Goal: Obtain resource: Download file/media

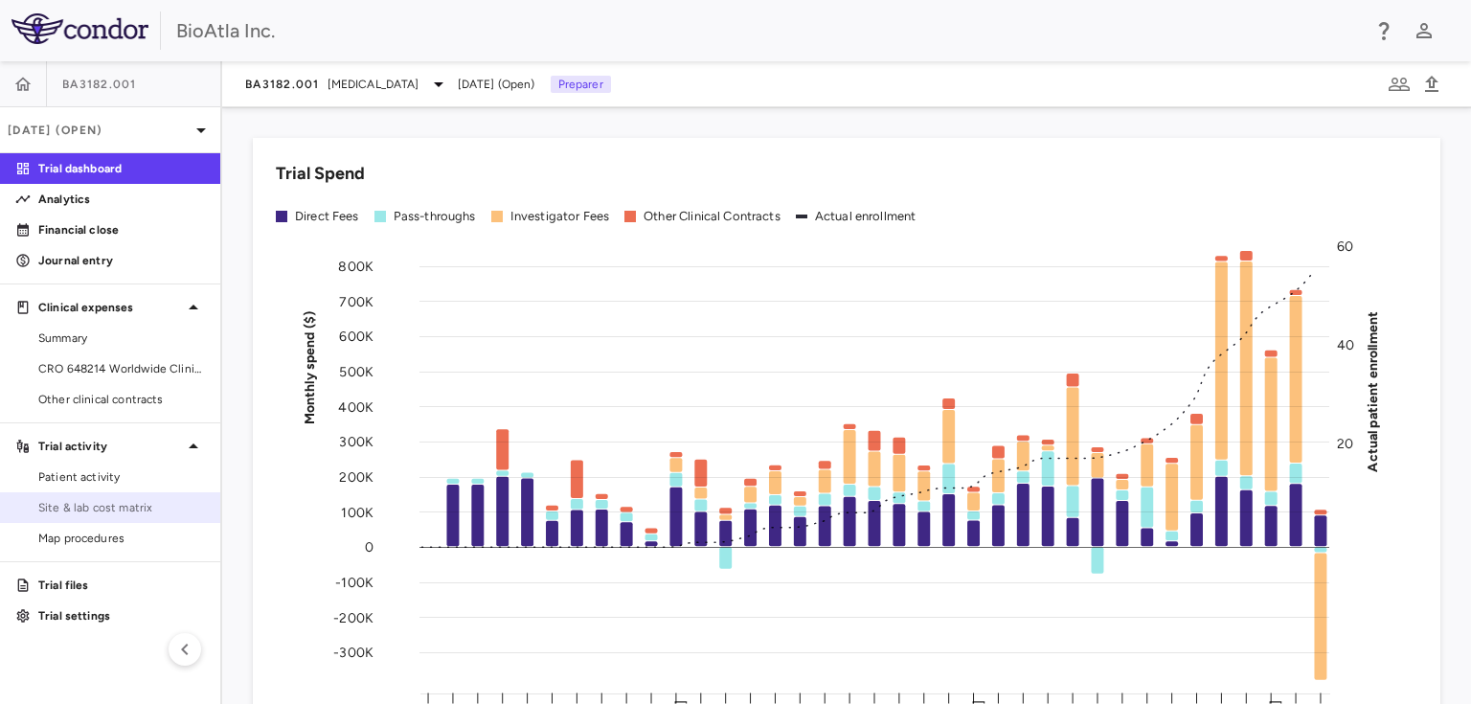
click at [103, 509] on span "Site & lab cost matrix" at bounding box center [121, 507] width 167 height 17
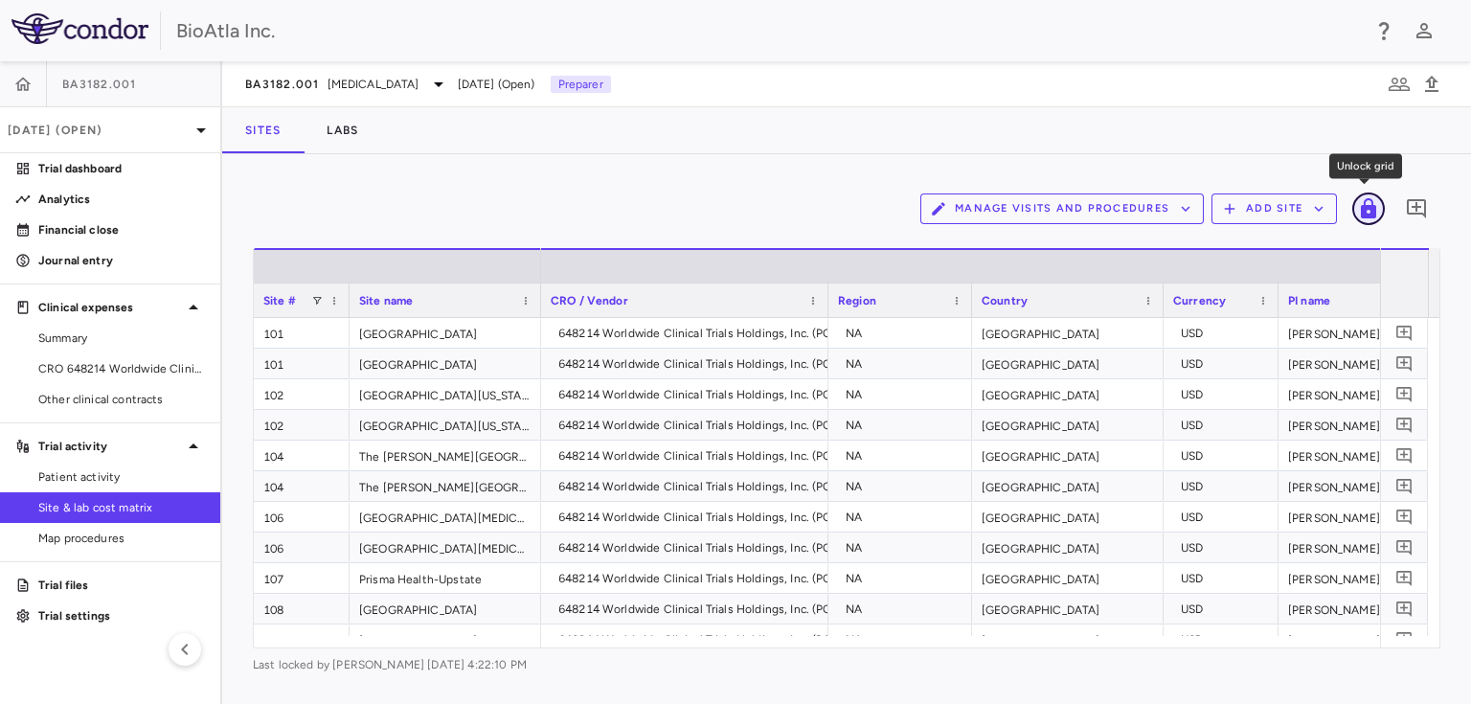
click at [1368, 207] on icon "Unlock grid" at bounding box center [1368, 208] width 15 height 20
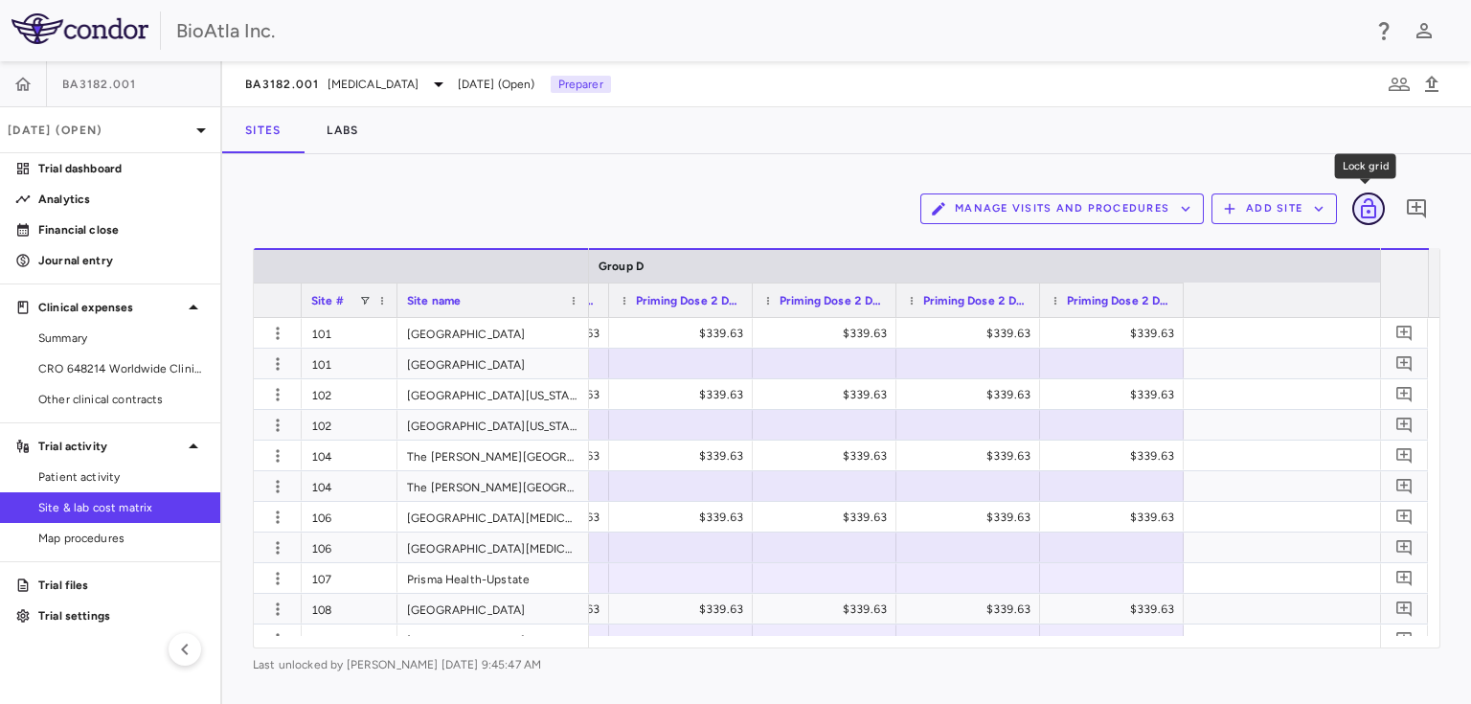
scroll to position [0, 28754]
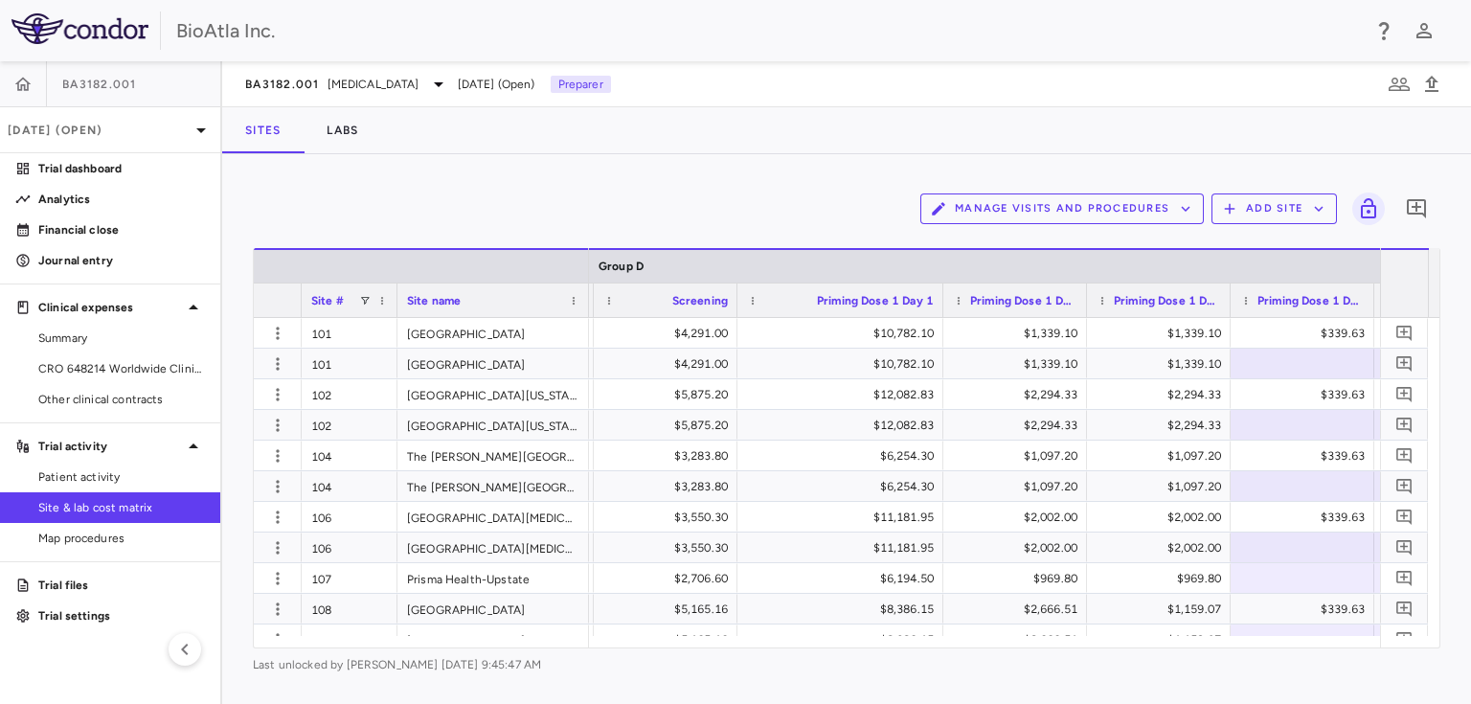
drag, startPoint x: 878, startPoint y: 295, endPoint x: 940, endPoint y: 299, distance: 62.4
click at [940, 299] on div at bounding box center [943, 301] width 8 height 34
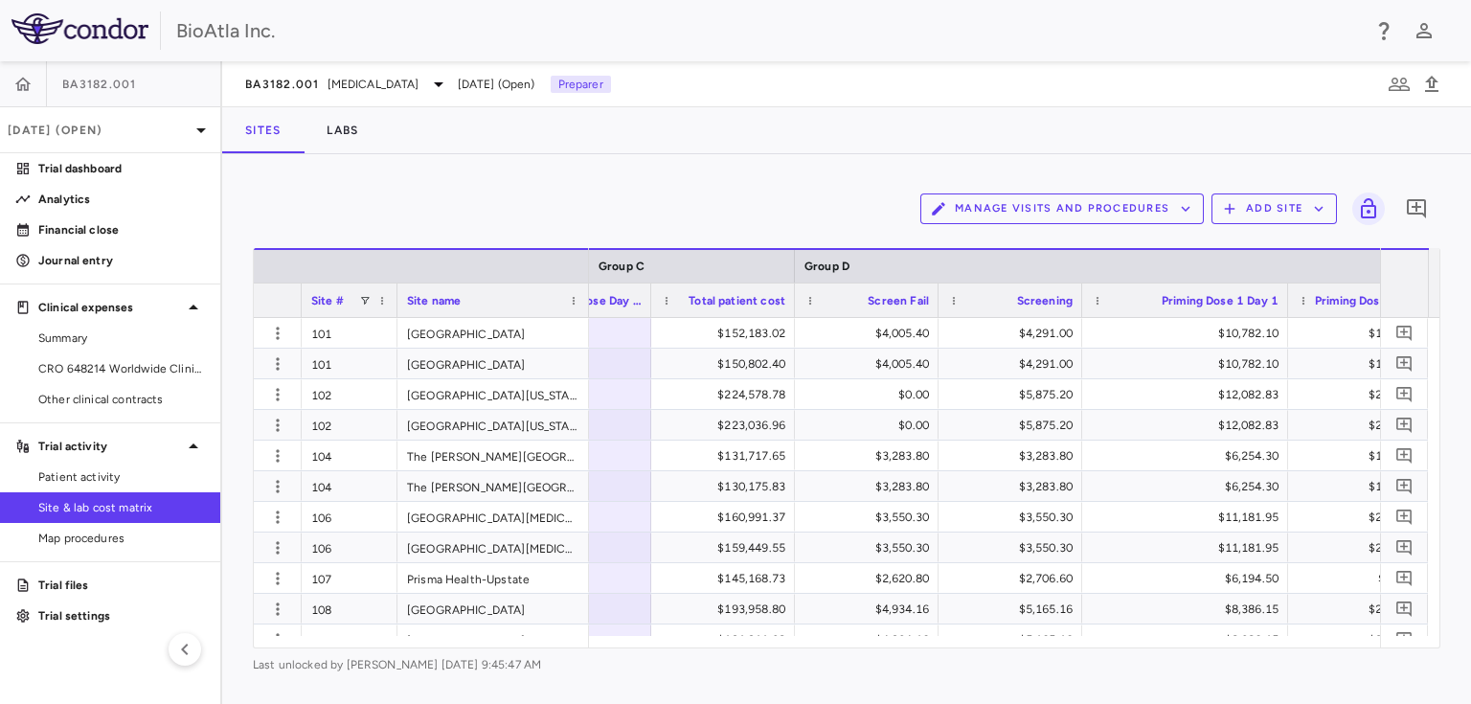
scroll to position [0, 28253]
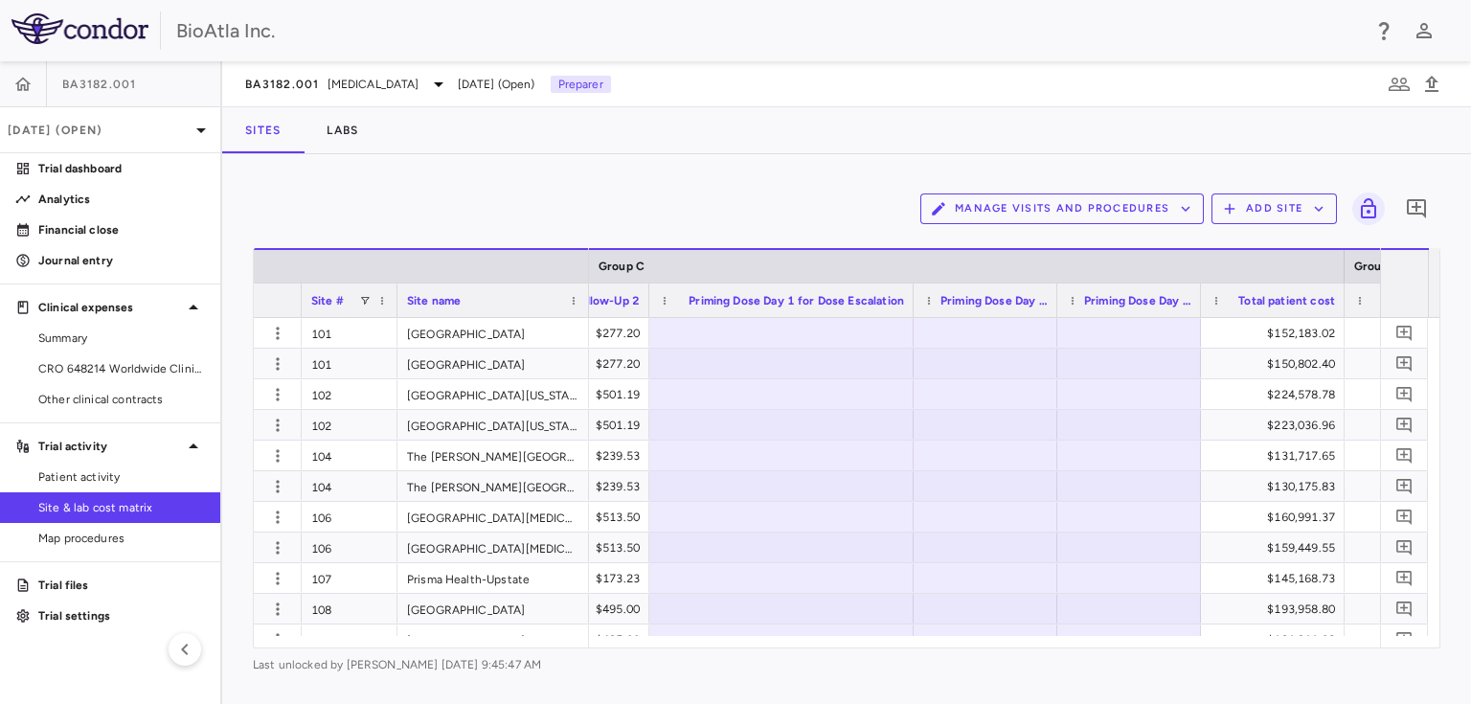
drag, startPoint x: 791, startPoint y: 295, endPoint x: 912, endPoint y: 305, distance: 121.1
click at [912, 305] on div at bounding box center [913, 301] width 8 height 34
click at [859, 333] on div at bounding box center [781, 333] width 245 height 28
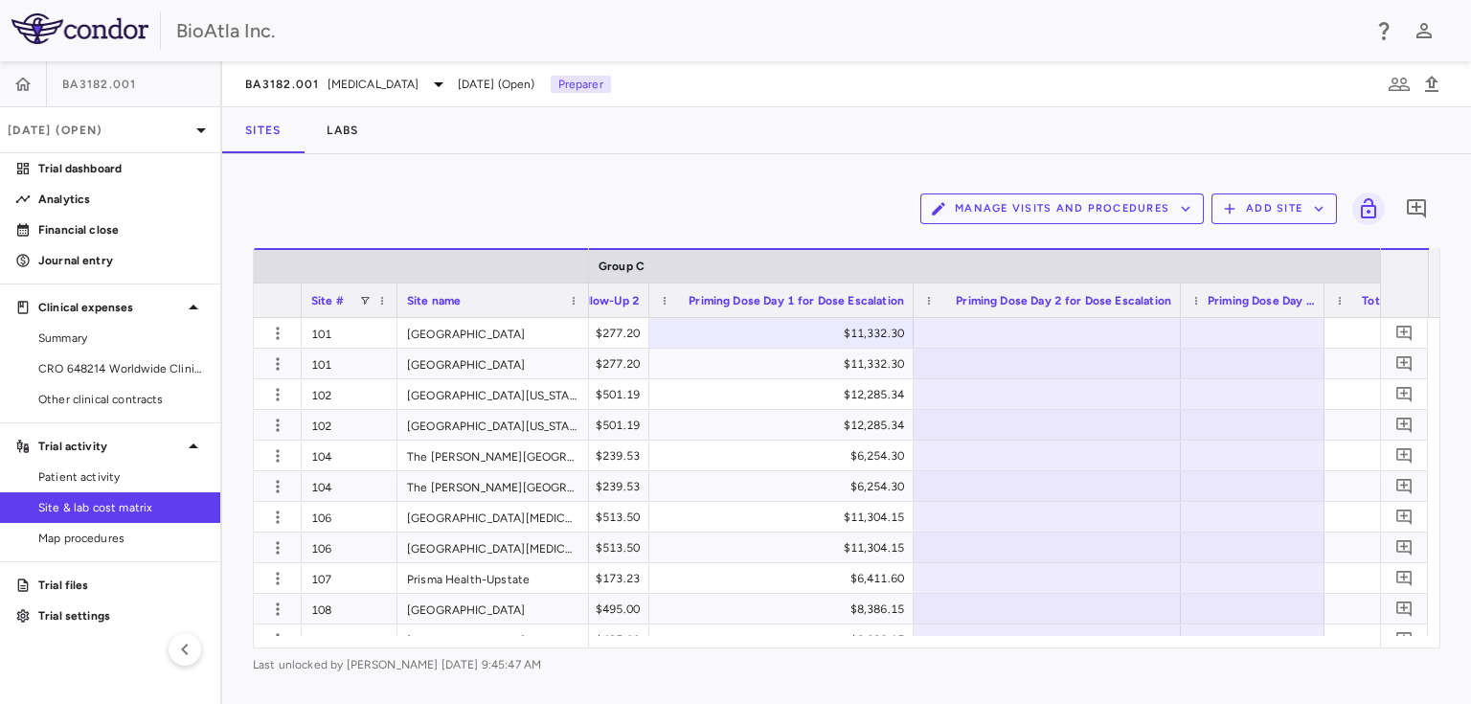
drag, startPoint x: 1055, startPoint y: 303, endPoint x: 1178, endPoint y: 303, distance: 123.6
click at [1178, 303] on div at bounding box center [1180, 301] width 8 height 34
click at [1020, 330] on div at bounding box center [1048, 333] width 248 height 28
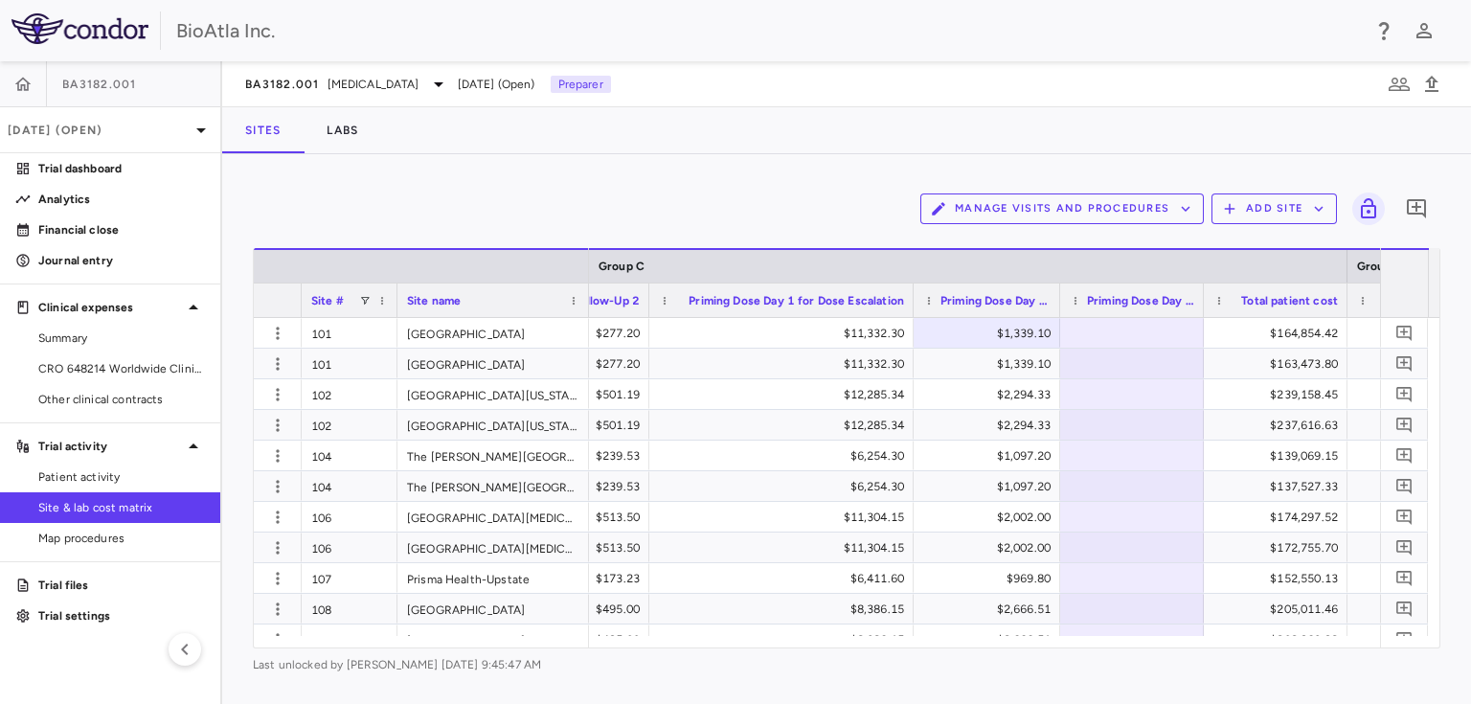
drag, startPoint x: 1179, startPoint y: 293, endPoint x: 1059, endPoint y: 308, distance: 121.6
click at [1059, 308] on div at bounding box center [1060, 301] width 8 height 34
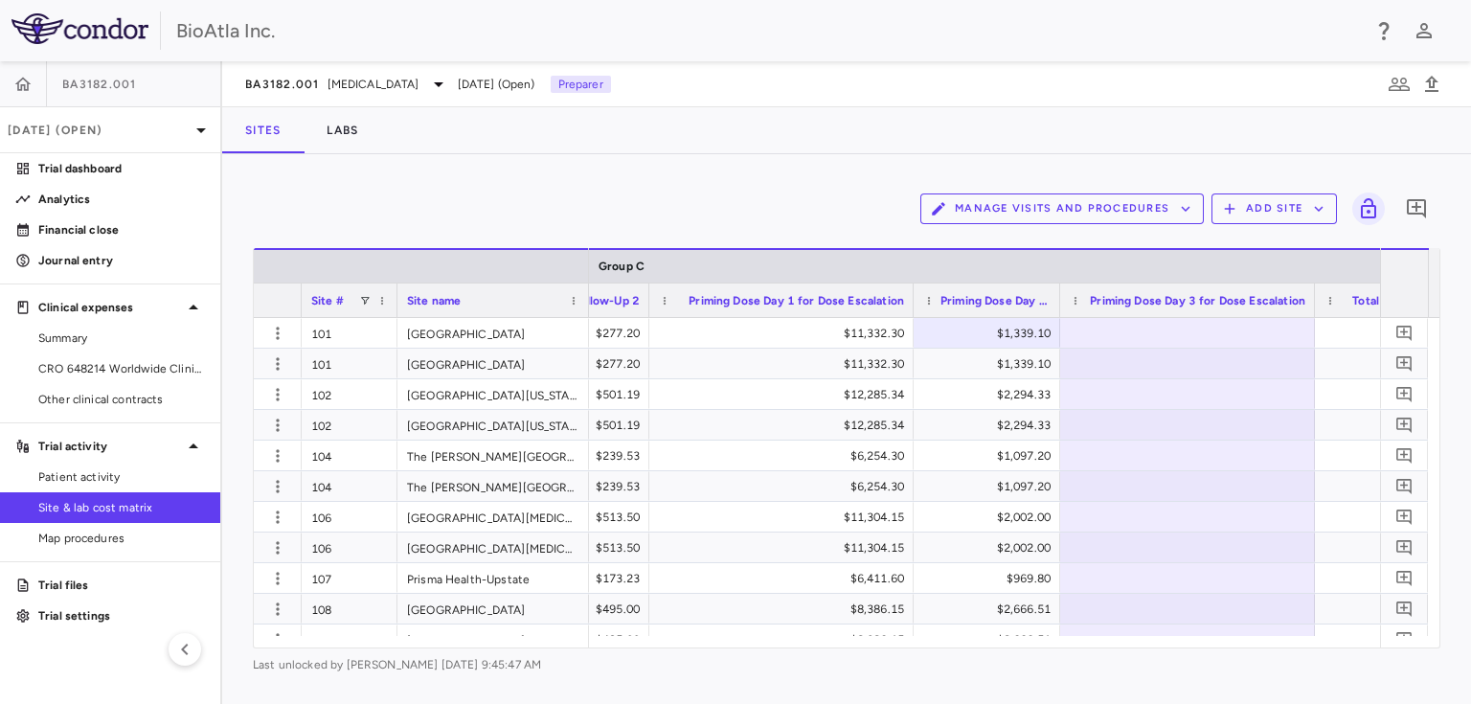
drag, startPoint x: 1200, startPoint y: 297, endPoint x: 1311, endPoint y: 293, distance: 111.2
click at [1311, 293] on div at bounding box center [1315, 301] width 8 height 34
click at [1151, 331] on div at bounding box center [1188, 333] width 236 height 28
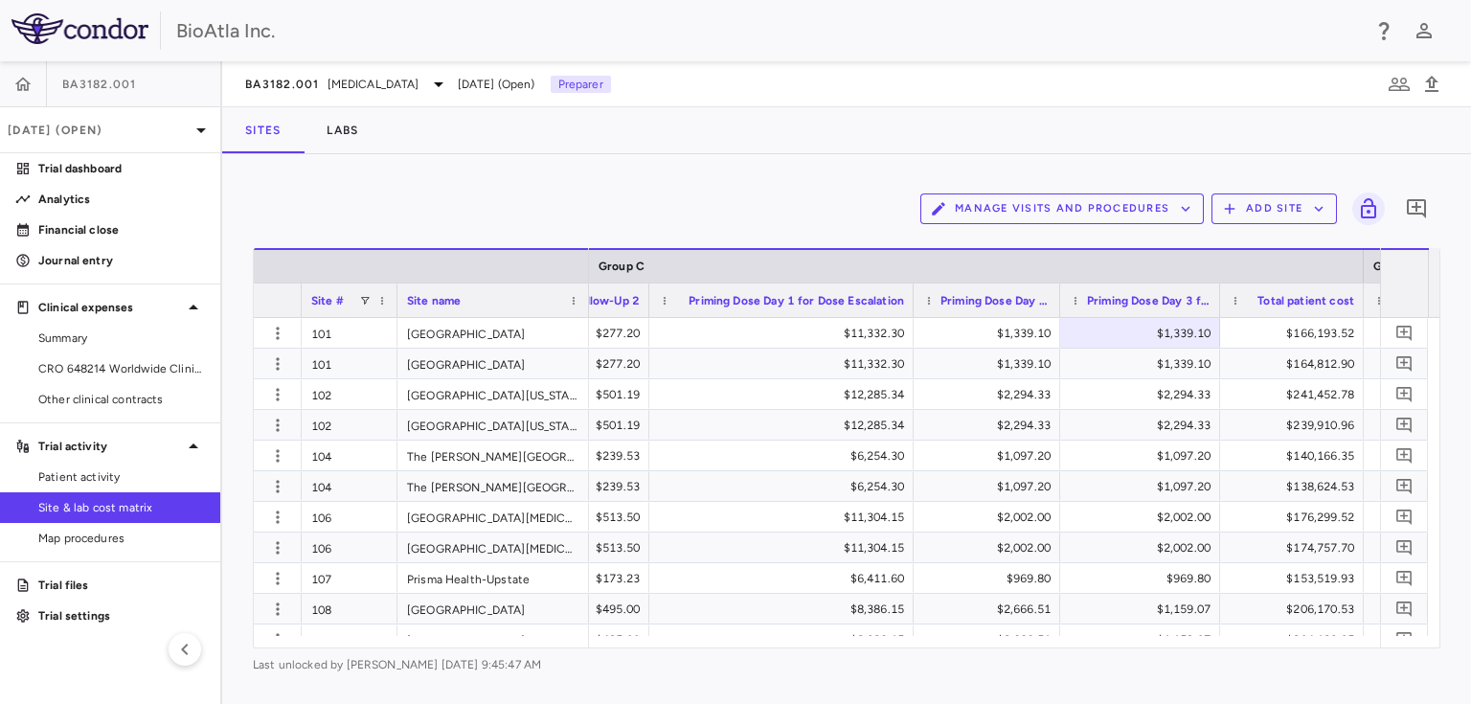
drag, startPoint x: 1313, startPoint y: 295, endPoint x: 1219, endPoint y: 312, distance: 96.4
click at [1219, 312] on div at bounding box center [1220, 301] width 8 height 34
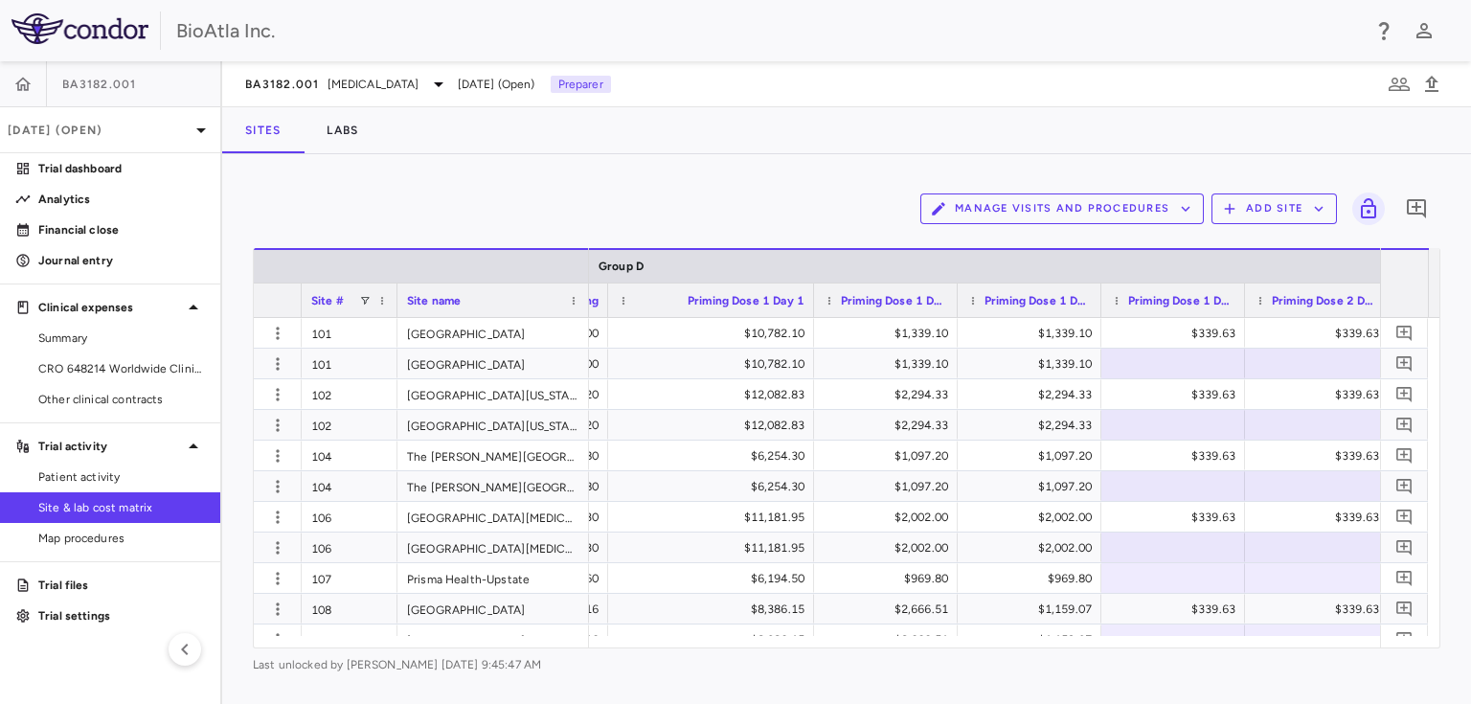
scroll to position [0, 29456]
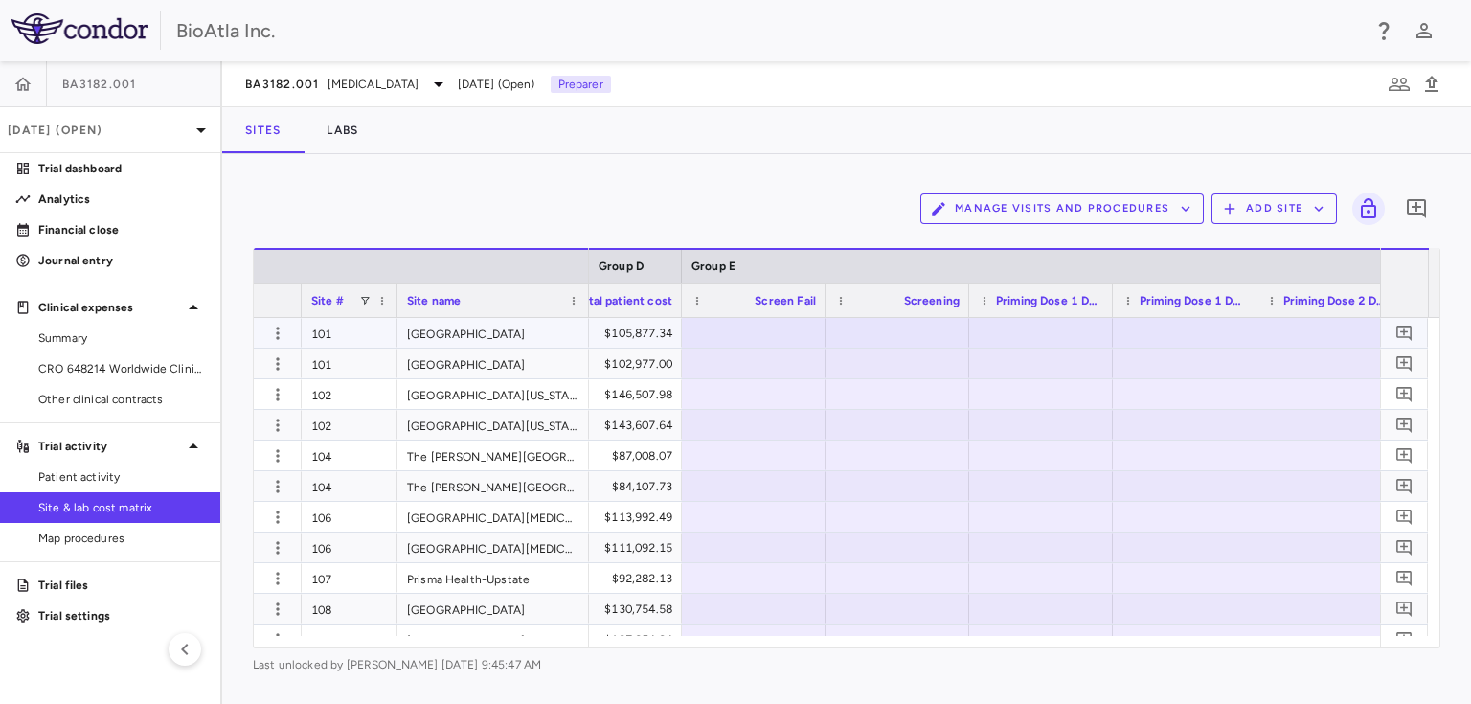
click at [760, 333] on div at bounding box center [754, 333] width 125 height 28
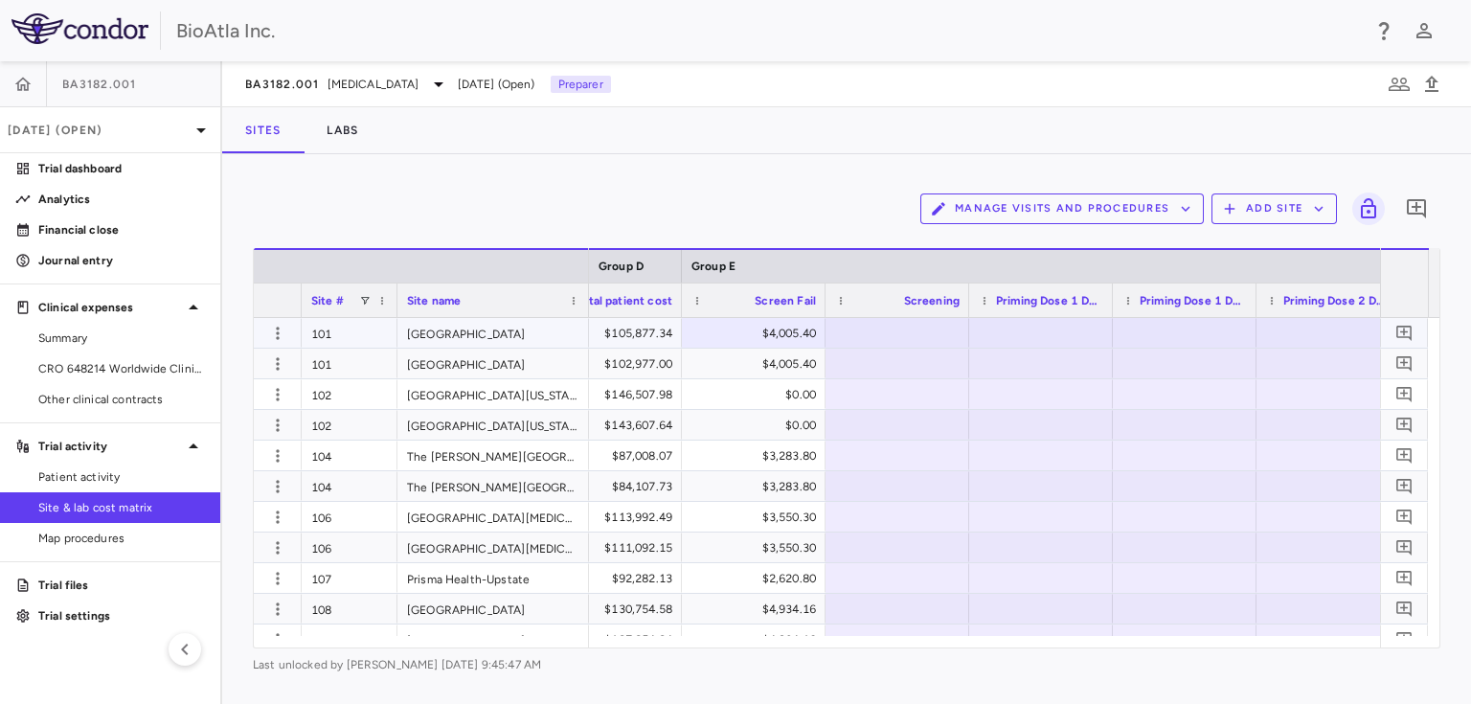
click at [914, 328] on div at bounding box center [897, 333] width 125 height 28
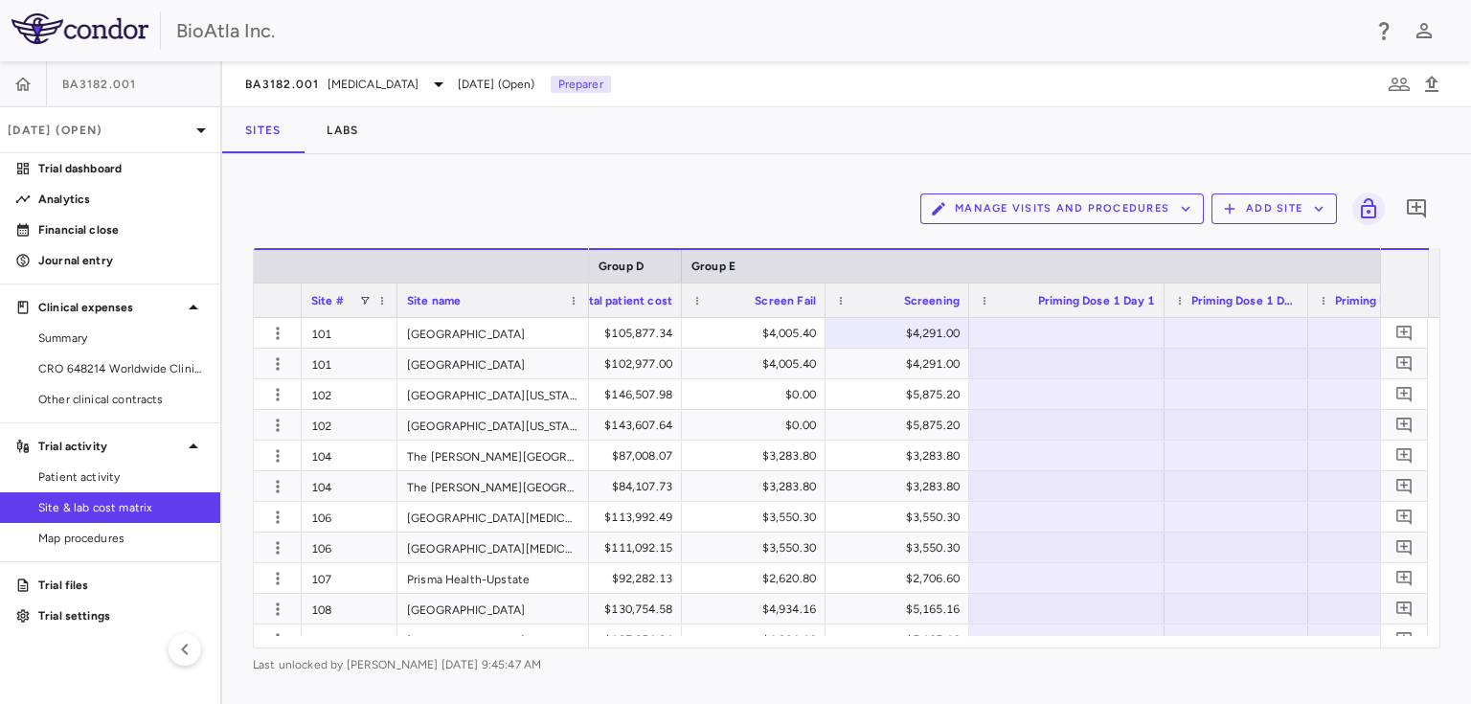
drag, startPoint x: 1107, startPoint y: 291, endPoint x: 1159, endPoint y: 294, distance: 51.8
click at [1160, 294] on div at bounding box center [1164, 301] width 8 height 34
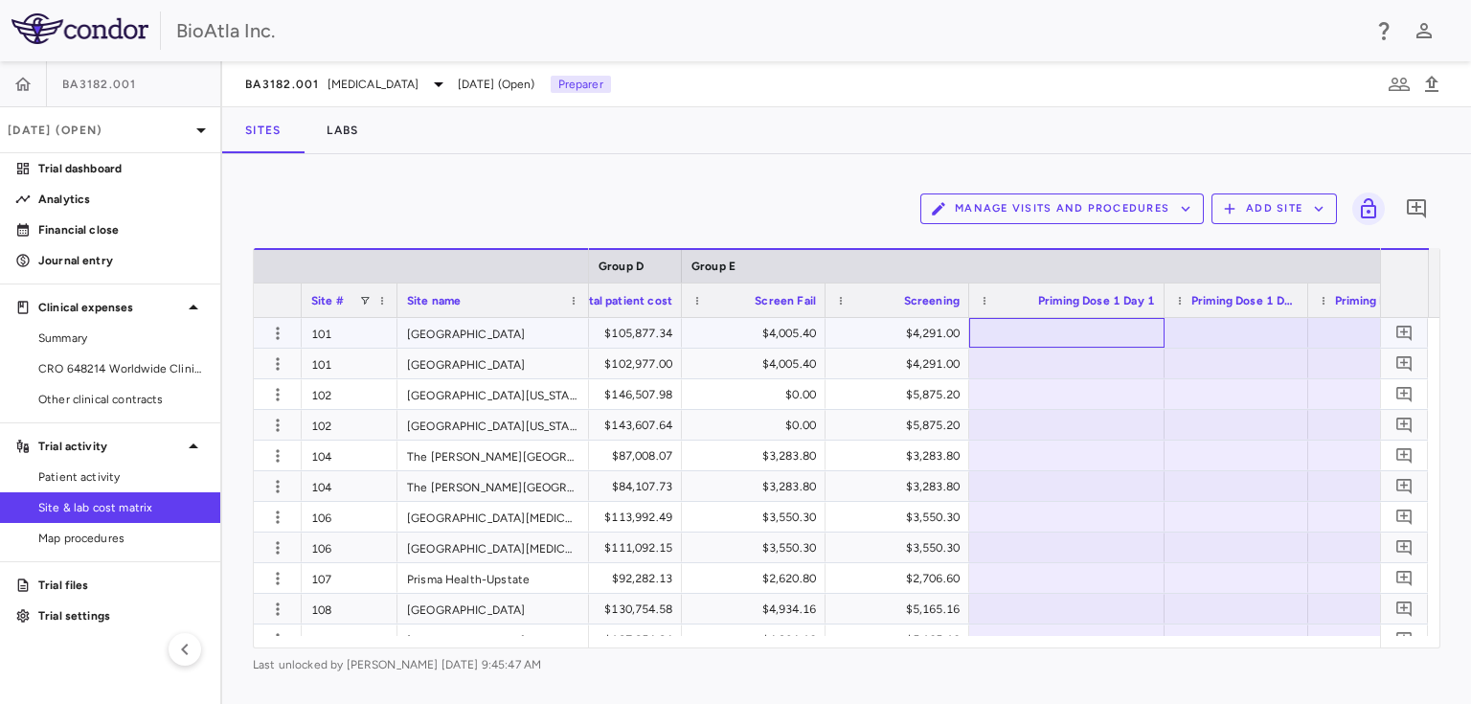
click at [1073, 326] on div at bounding box center [1067, 333] width 176 height 28
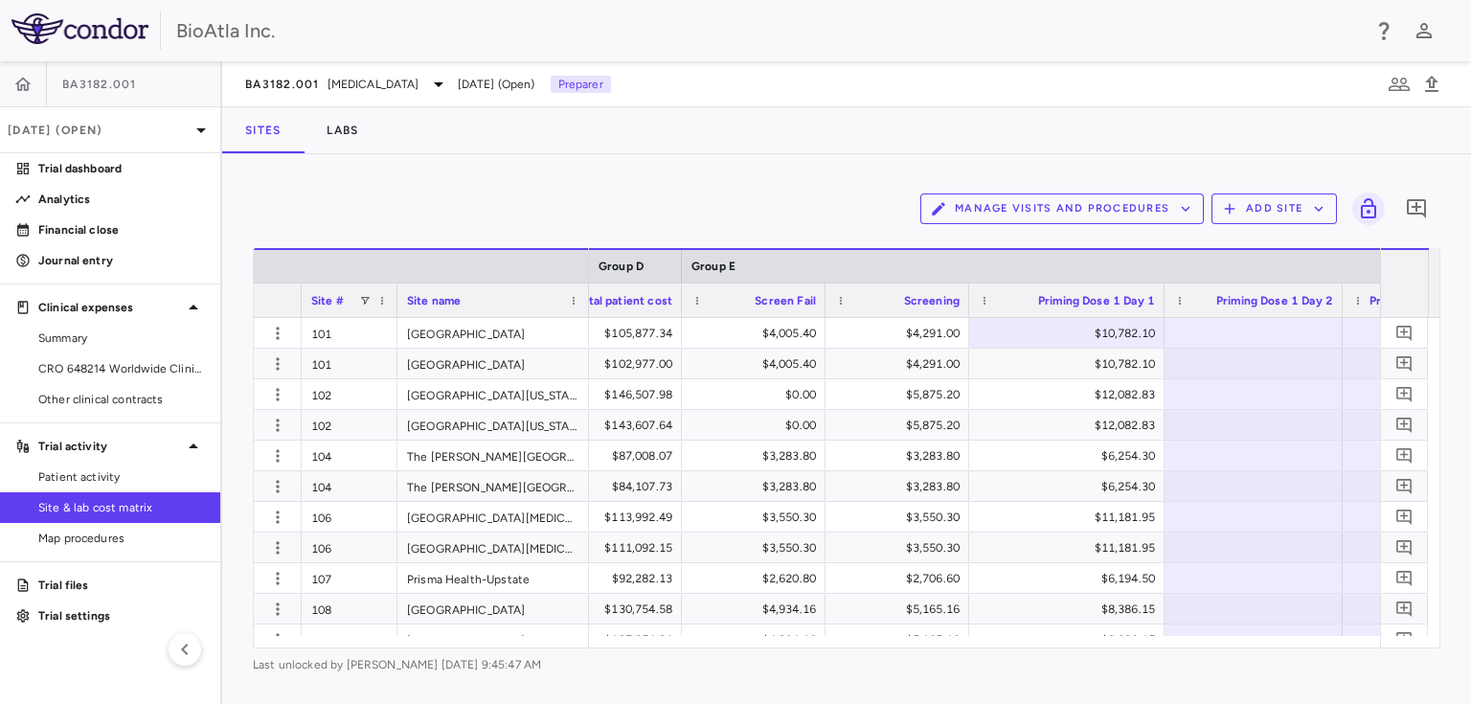
drag, startPoint x: 1305, startPoint y: 294, endPoint x: 1339, endPoint y: 295, distance: 34.5
click at [1339, 295] on div at bounding box center [1342, 301] width 8 height 34
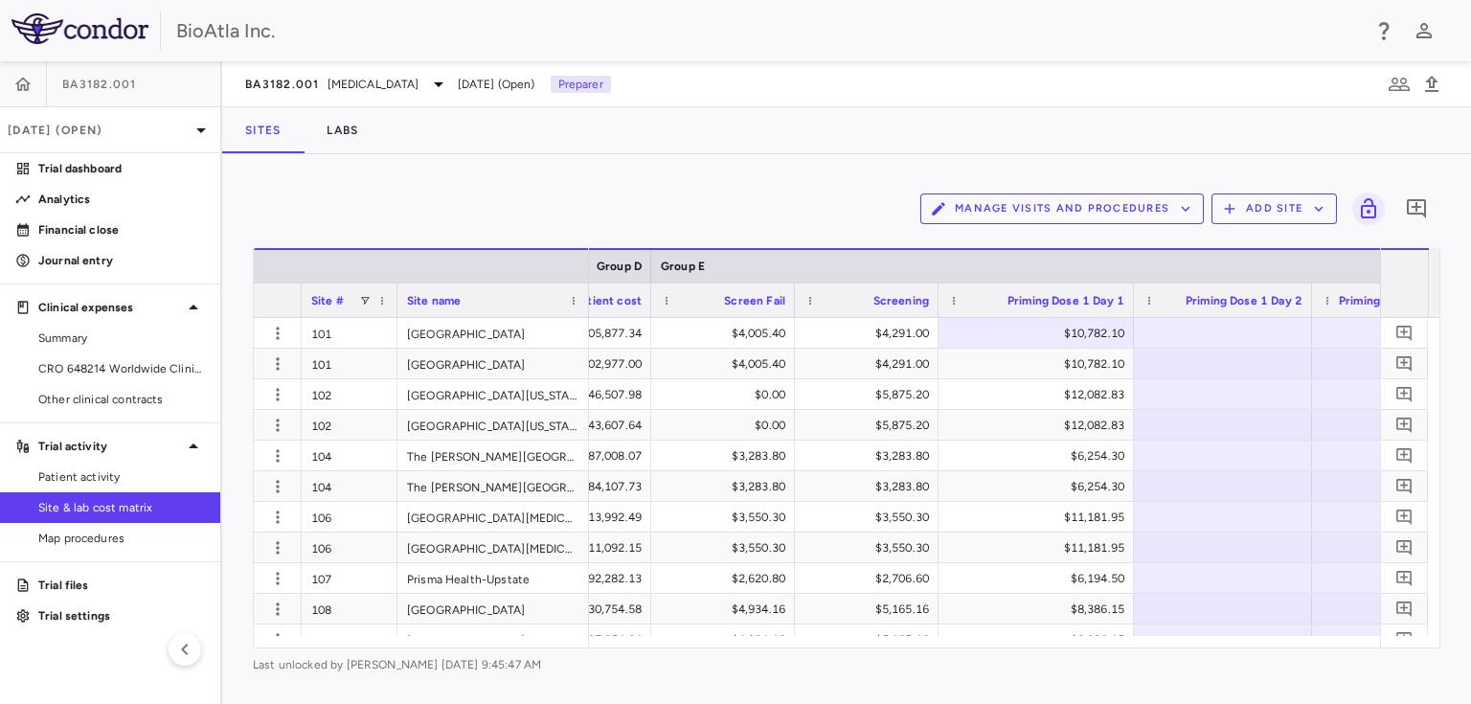
scroll to position [0, 35683]
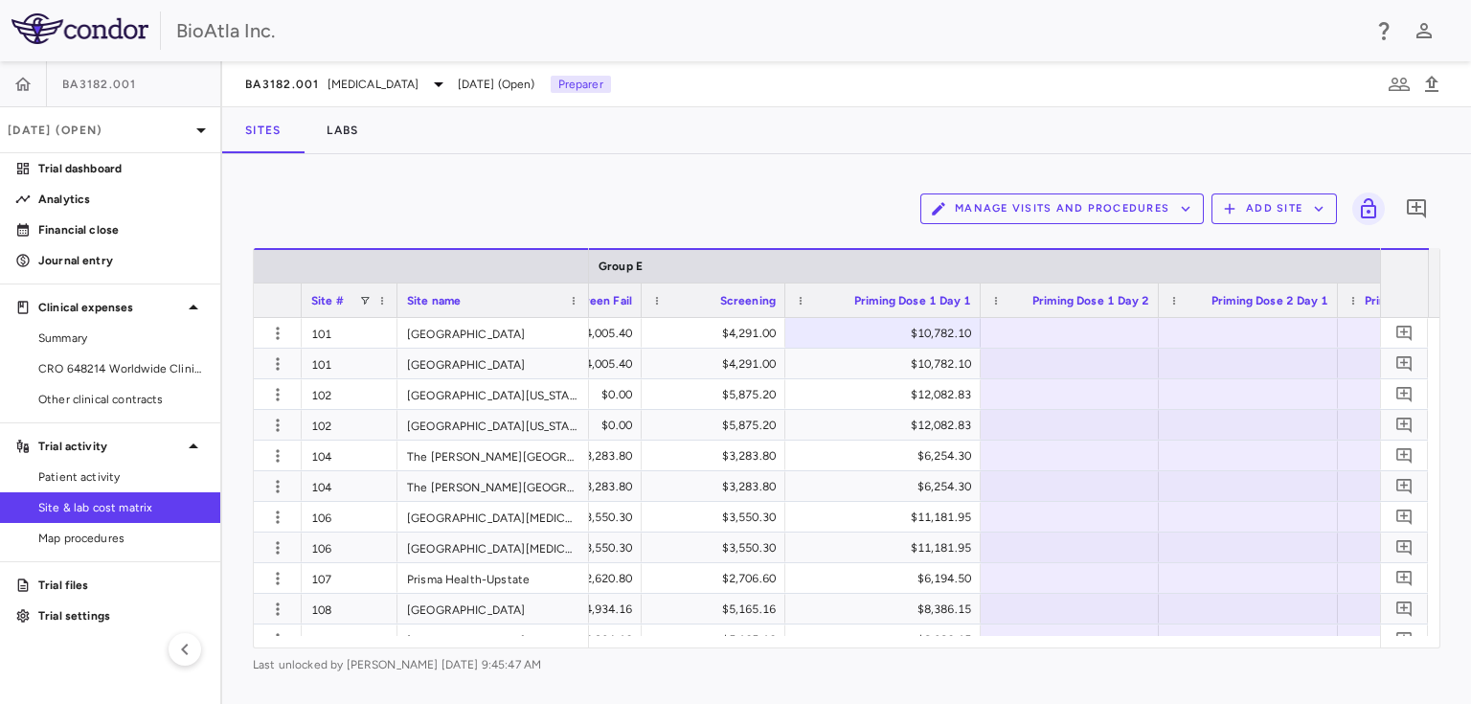
drag, startPoint x: 1300, startPoint y: 293, endPoint x: 1335, endPoint y: 299, distance: 35.9
click at [1335, 299] on div at bounding box center [1338, 301] width 8 height 34
click at [1046, 332] on div at bounding box center [1070, 333] width 159 height 28
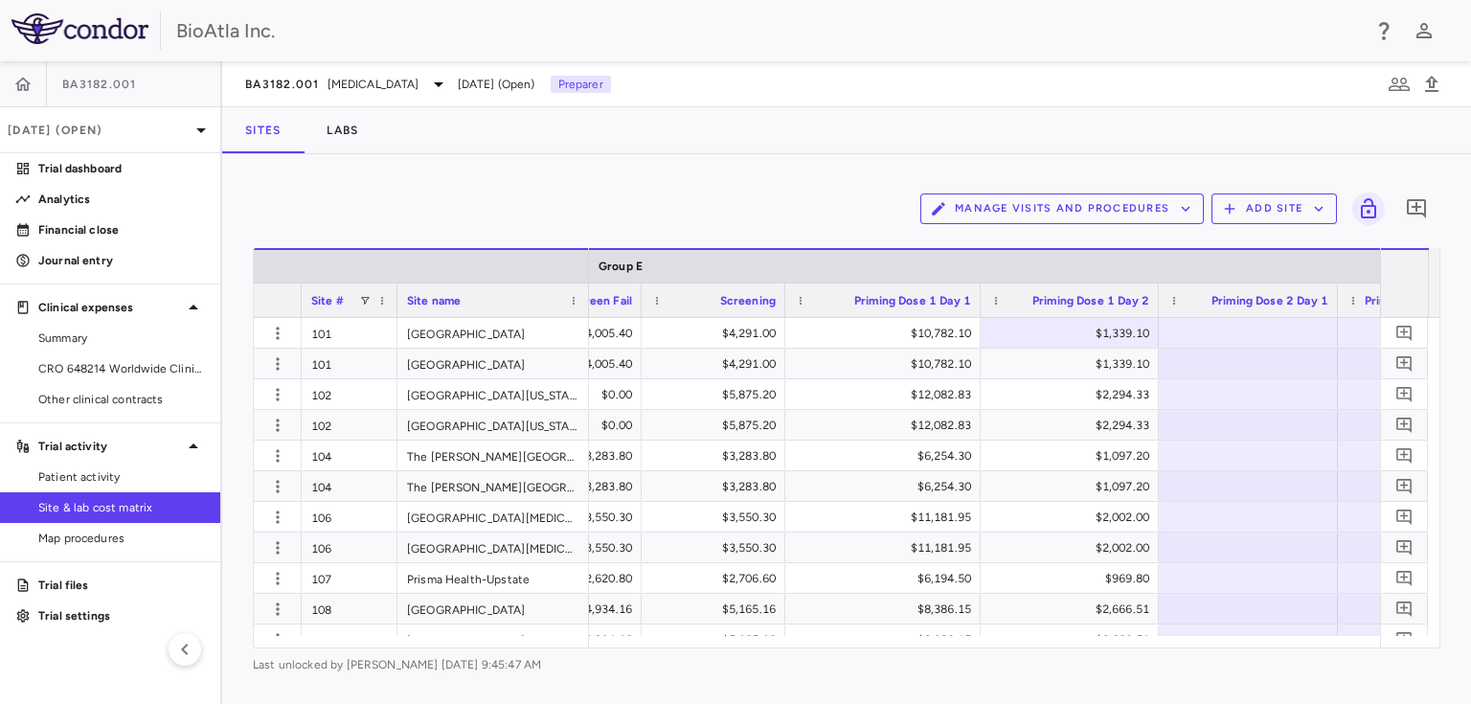
scroll to position [0, 35830]
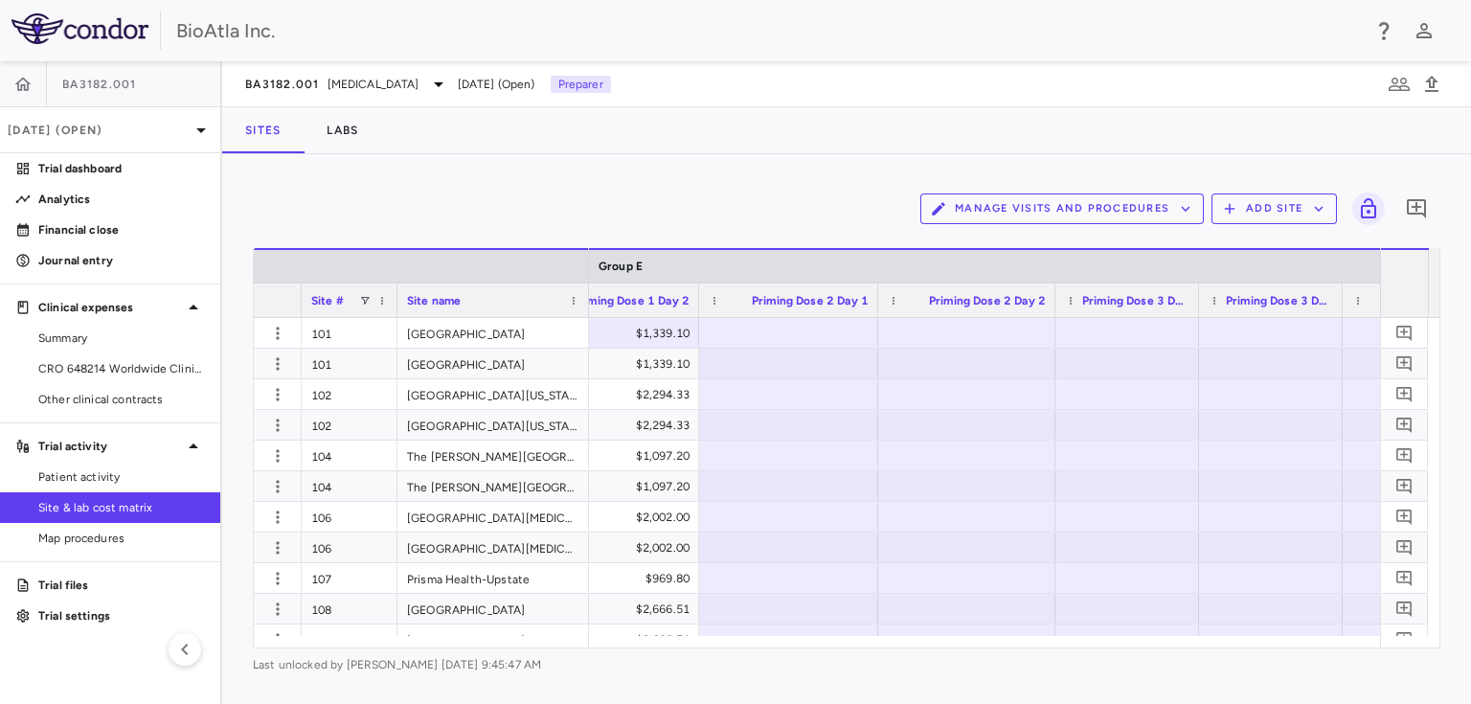
drag, startPoint x: 1017, startPoint y: 299, endPoint x: 1051, endPoint y: 303, distance: 33.7
click at [1051, 303] on div at bounding box center [1055, 301] width 8 height 34
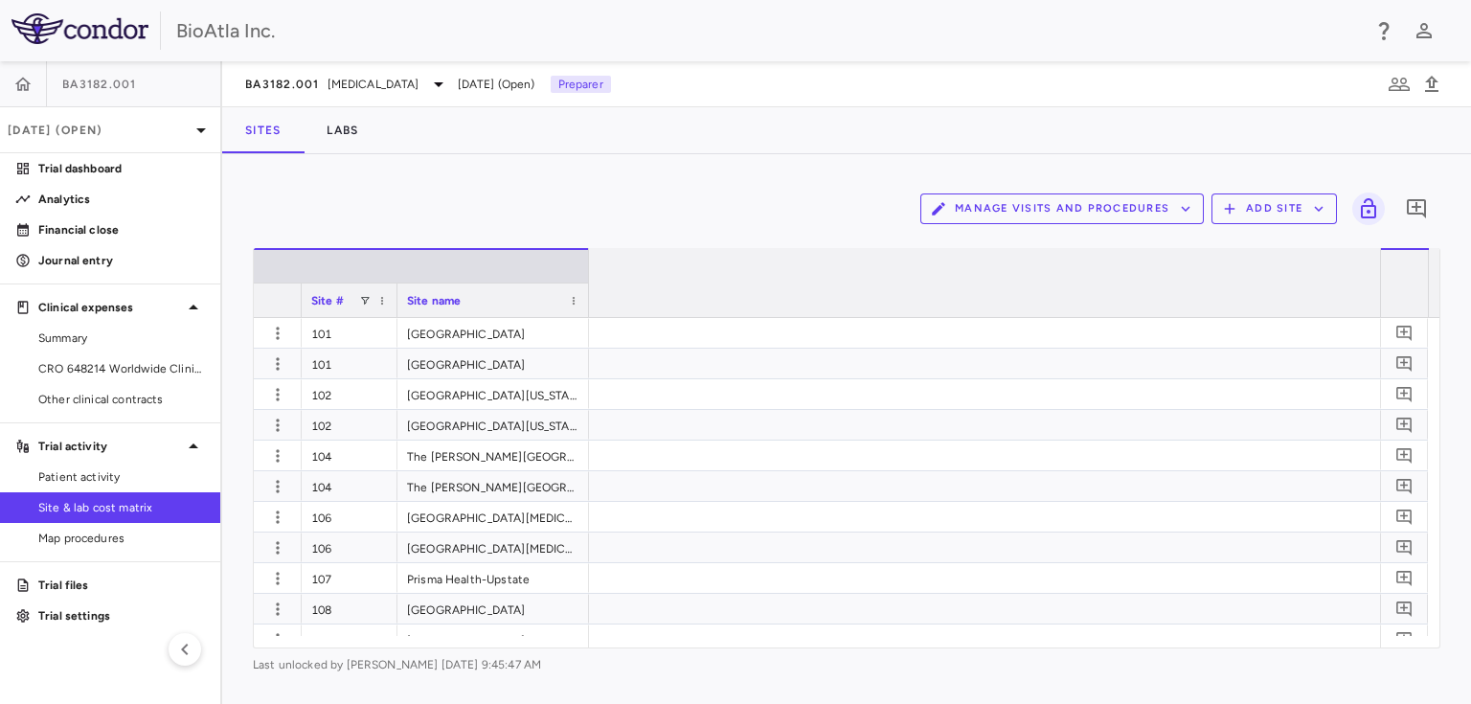
scroll to position [0, 24765]
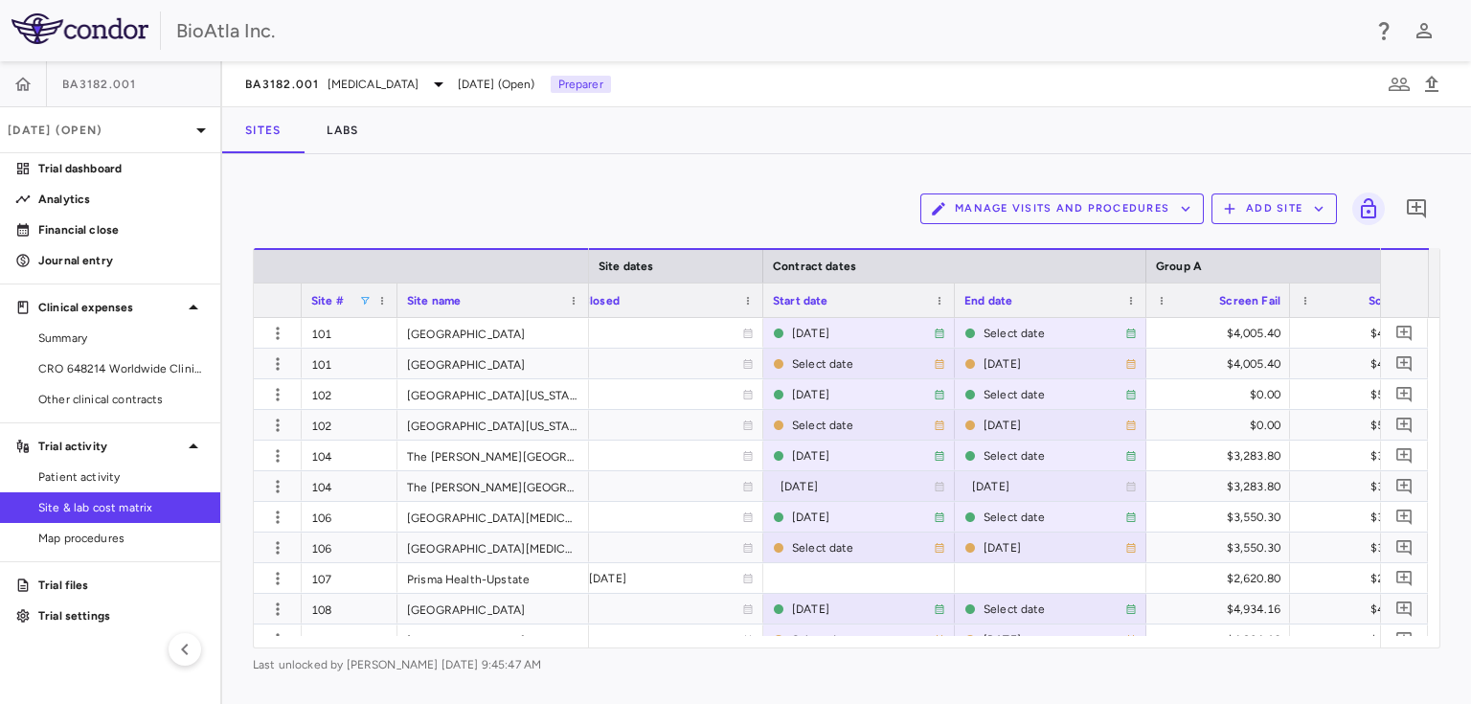
click at [360, 299] on span at bounding box center [364, 300] width 11 height 11
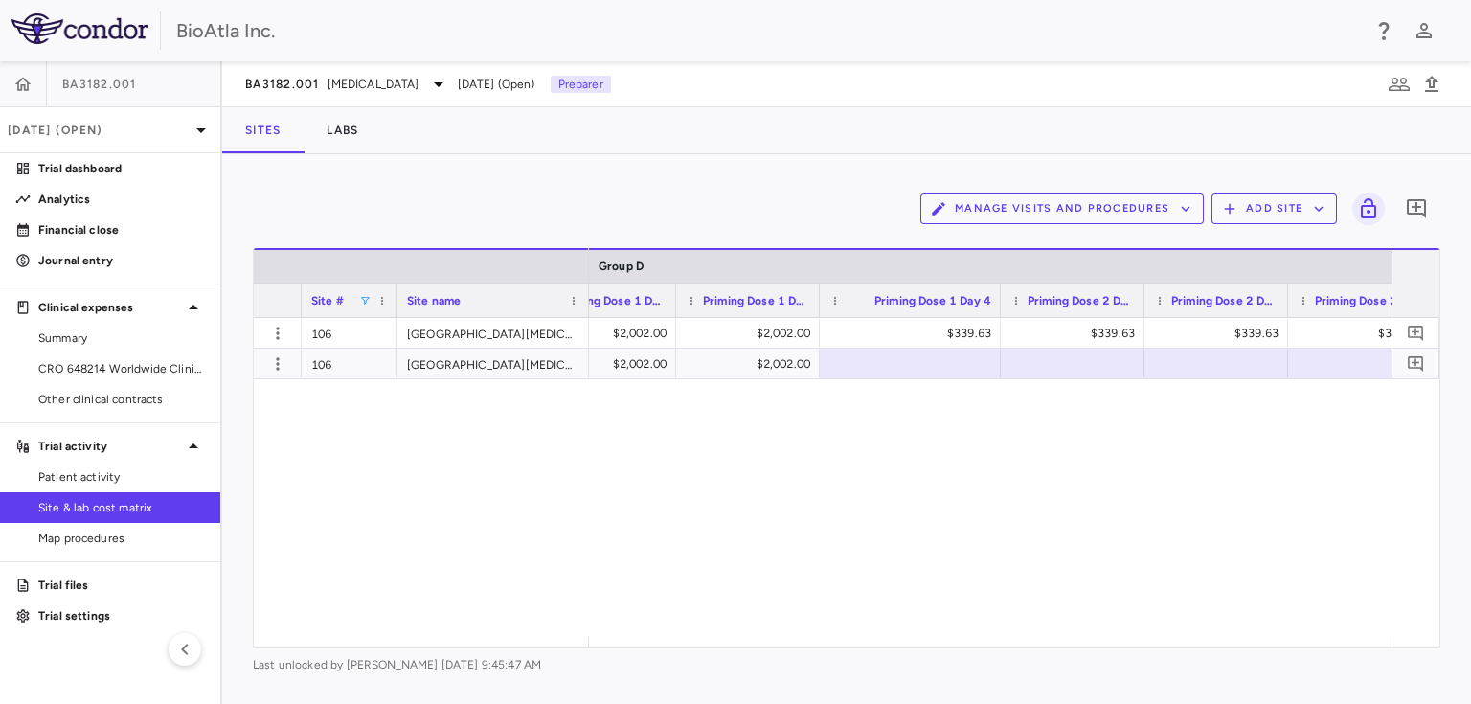
drag, startPoint x: 962, startPoint y: 299, endPoint x: 999, endPoint y: 301, distance: 37.4
click at [999, 301] on div at bounding box center [1000, 301] width 8 height 34
drag, startPoint x: 1142, startPoint y: 299, endPoint x: 1166, endPoint y: 300, distance: 24.0
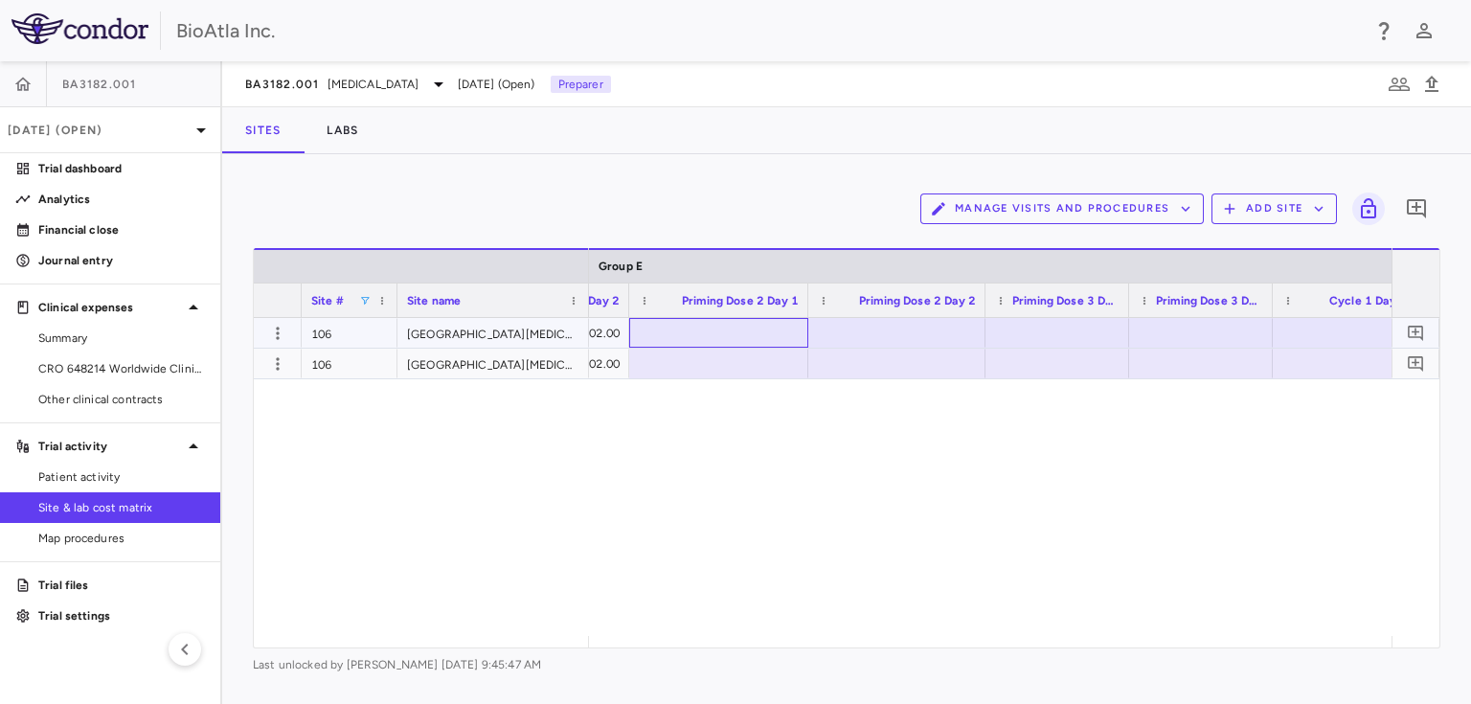
click at [694, 319] on div at bounding box center [719, 333] width 160 height 28
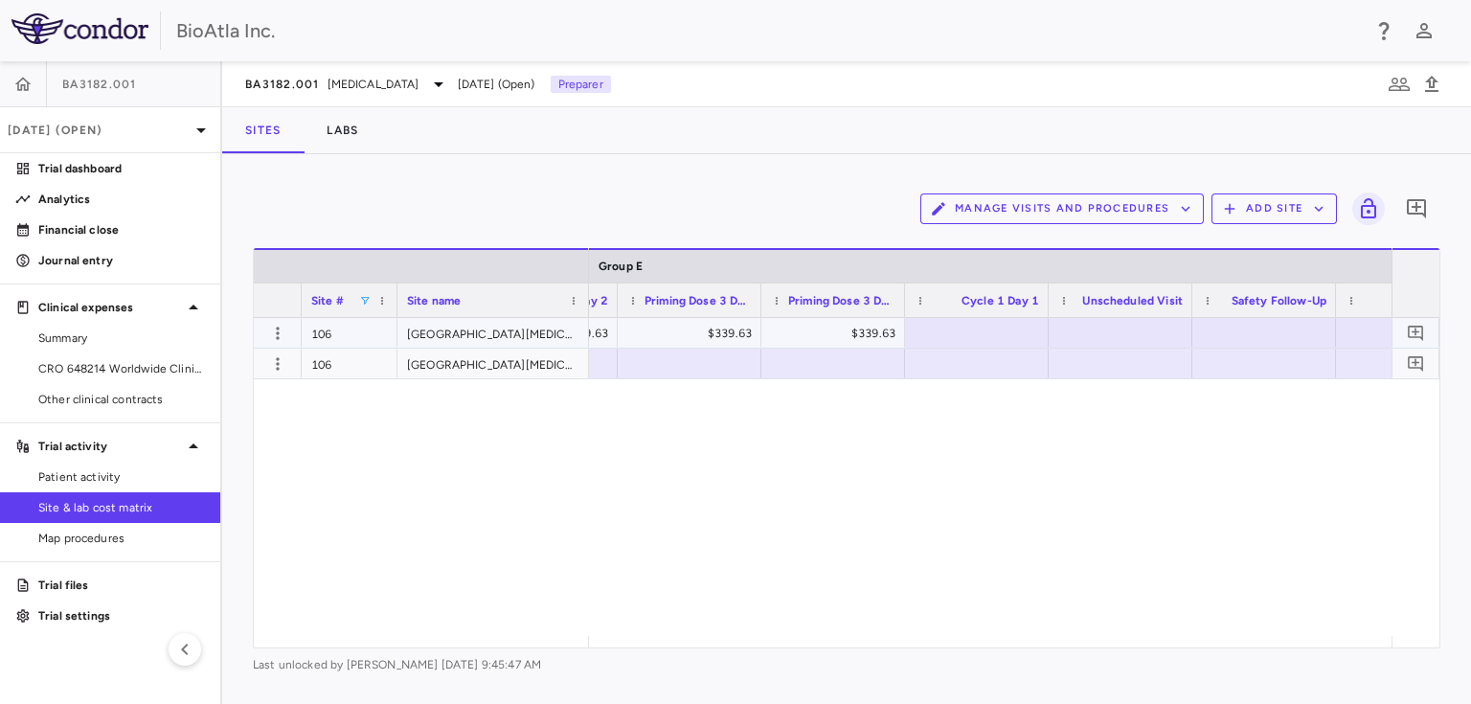
click at [946, 333] on div at bounding box center [977, 333] width 125 height 28
click at [966, 331] on div "$12,767.30" at bounding box center [981, 333] width 117 height 31
drag, startPoint x: 977, startPoint y: 331, endPoint x: 1042, endPoint y: 331, distance: 65.2
click at [1042, 331] on input "*******" at bounding box center [991, 335] width 113 height 32
click at [799, 340] on div "$339.63" at bounding box center [837, 333] width 117 height 31
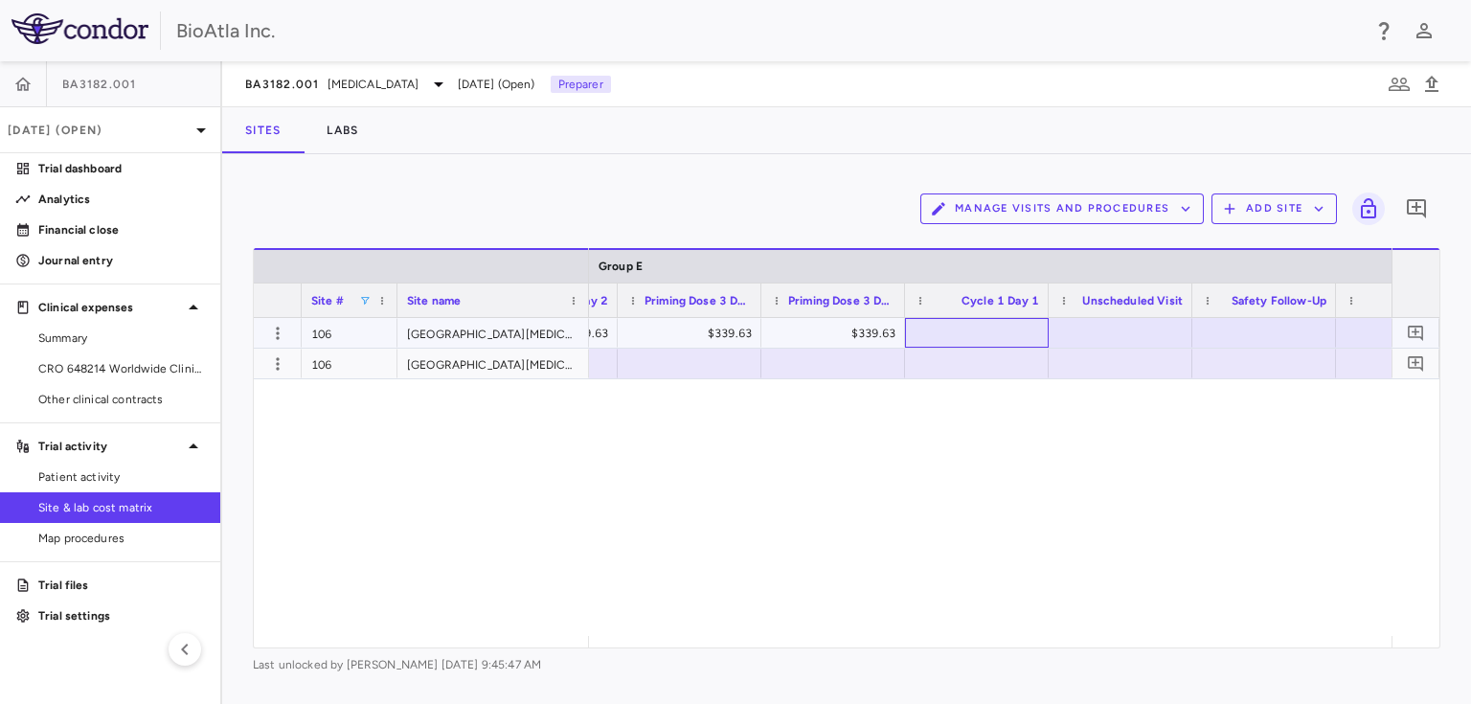
click at [984, 337] on div at bounding box center [977, 333] width 125 height 28
click at [984, 337] on input "text" at bounding box center [991, 335] width 113 height 32
type input "******"
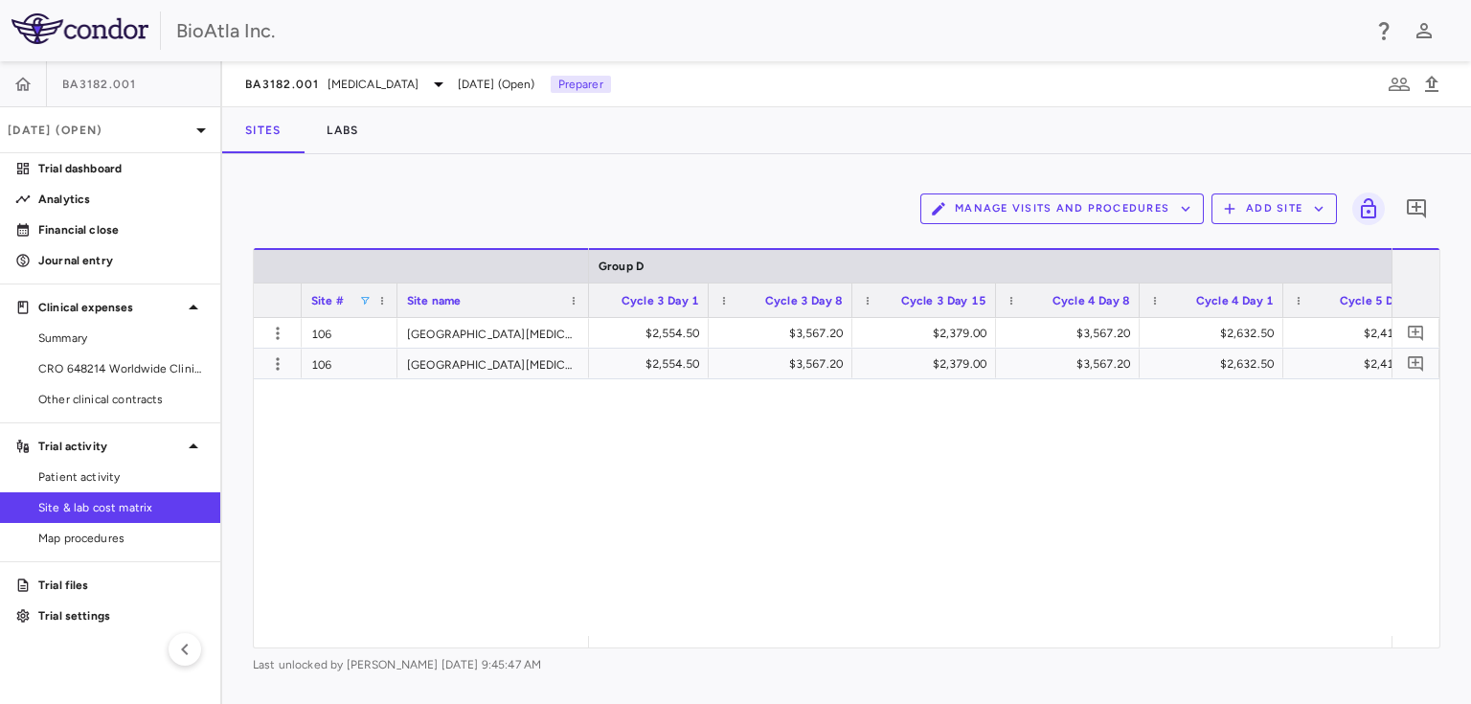
scroll to position [0, 31609]
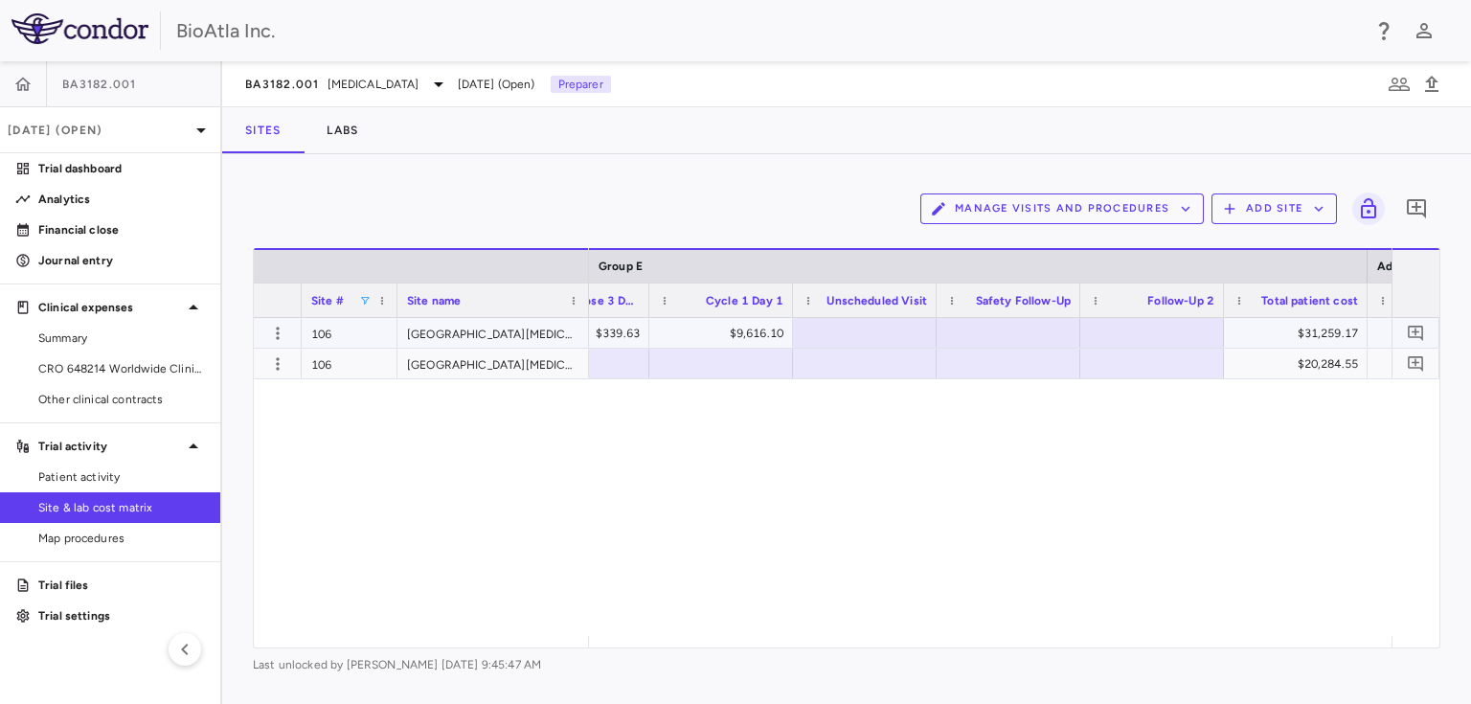
click at [1170, 332] on div at bounding box center [1152, 333] width 125 height 28
click at [995, 328] on div at bounding box center [1008, 333] width 125 height 28
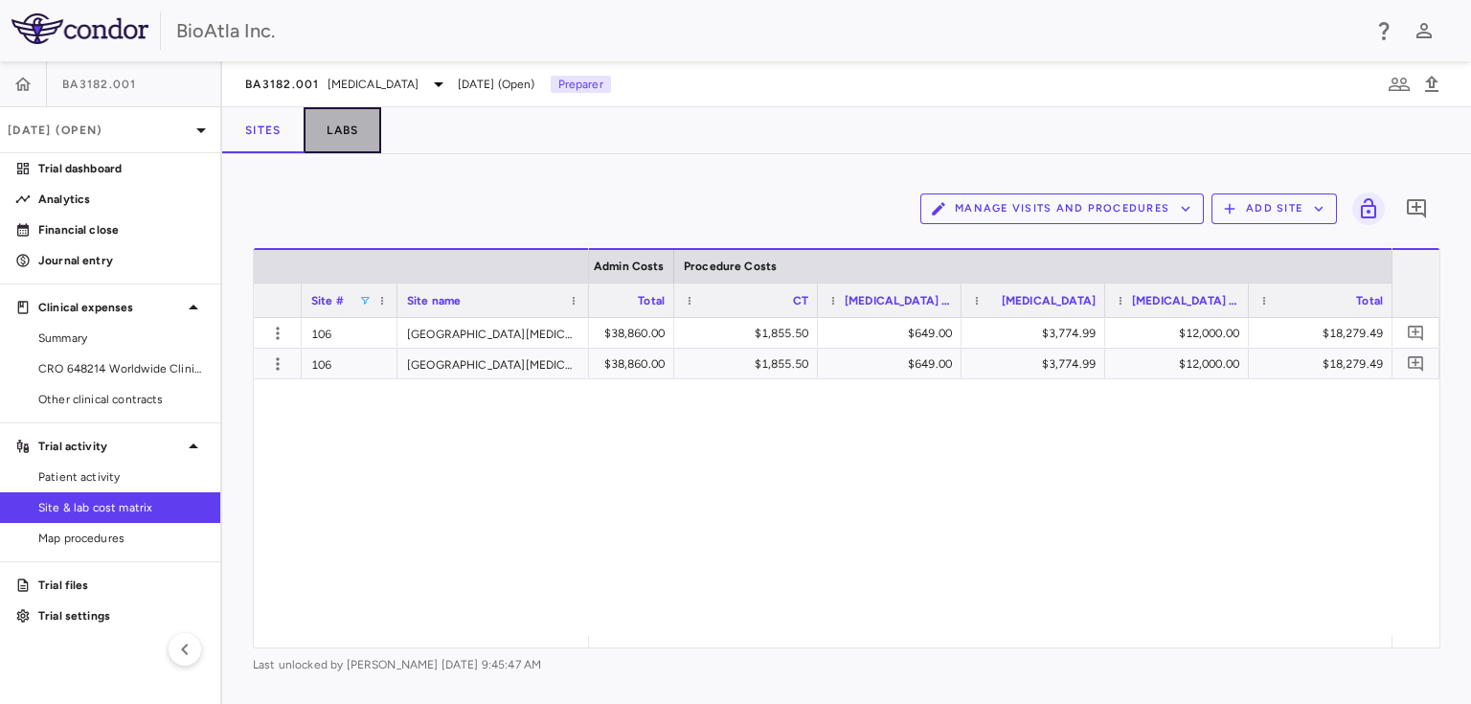
click at [348, 138] on button "Labs" at bounding box center [343, 130] width 78 height 46
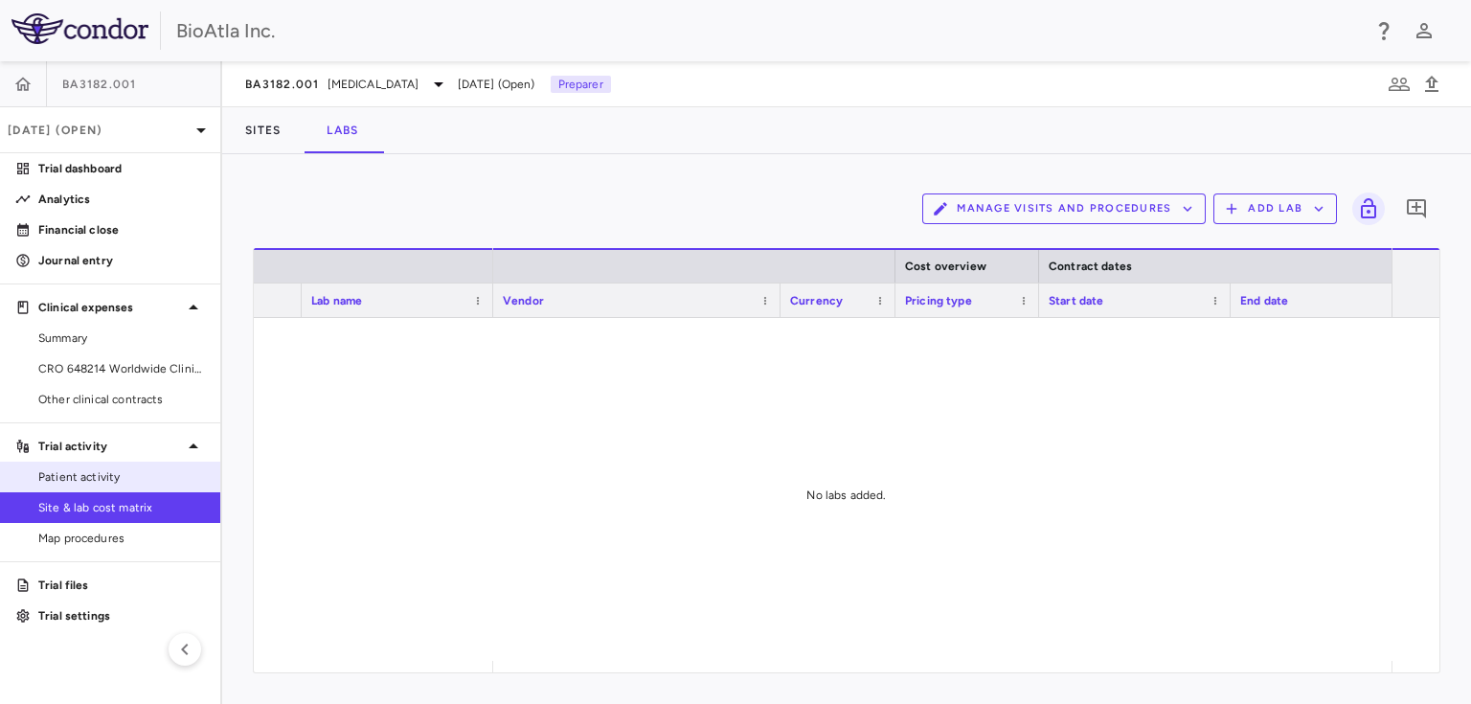
click at [73, 476] on span "Patient activity" at bounding box center [121, 476] width 167 height 17
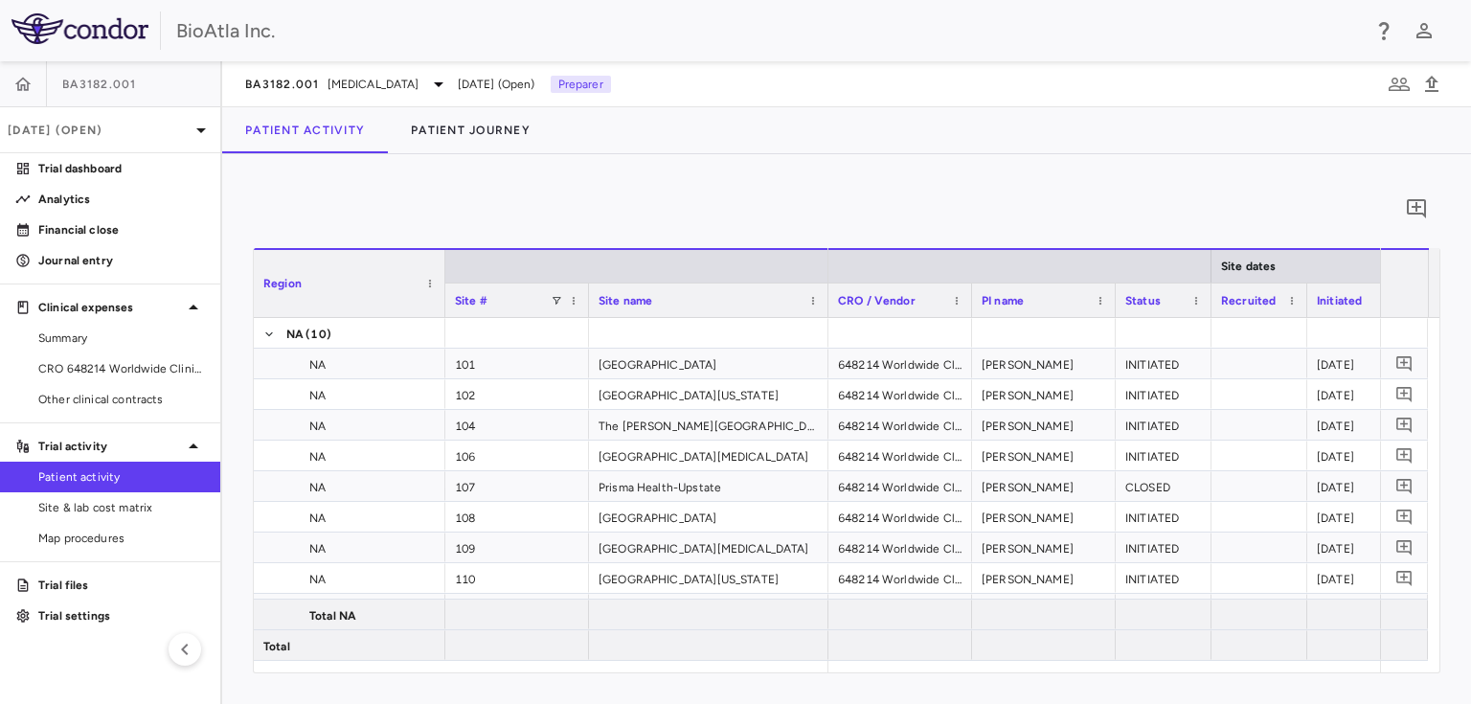
drag, startPoint x: 97, startPoint y: 503, endPoint x: 200, endPoint y: 463, distance: 111.0
click at [97, 502] on span "Site & lab cost matrix" at bounding box center [121, 507] width 167 height 17
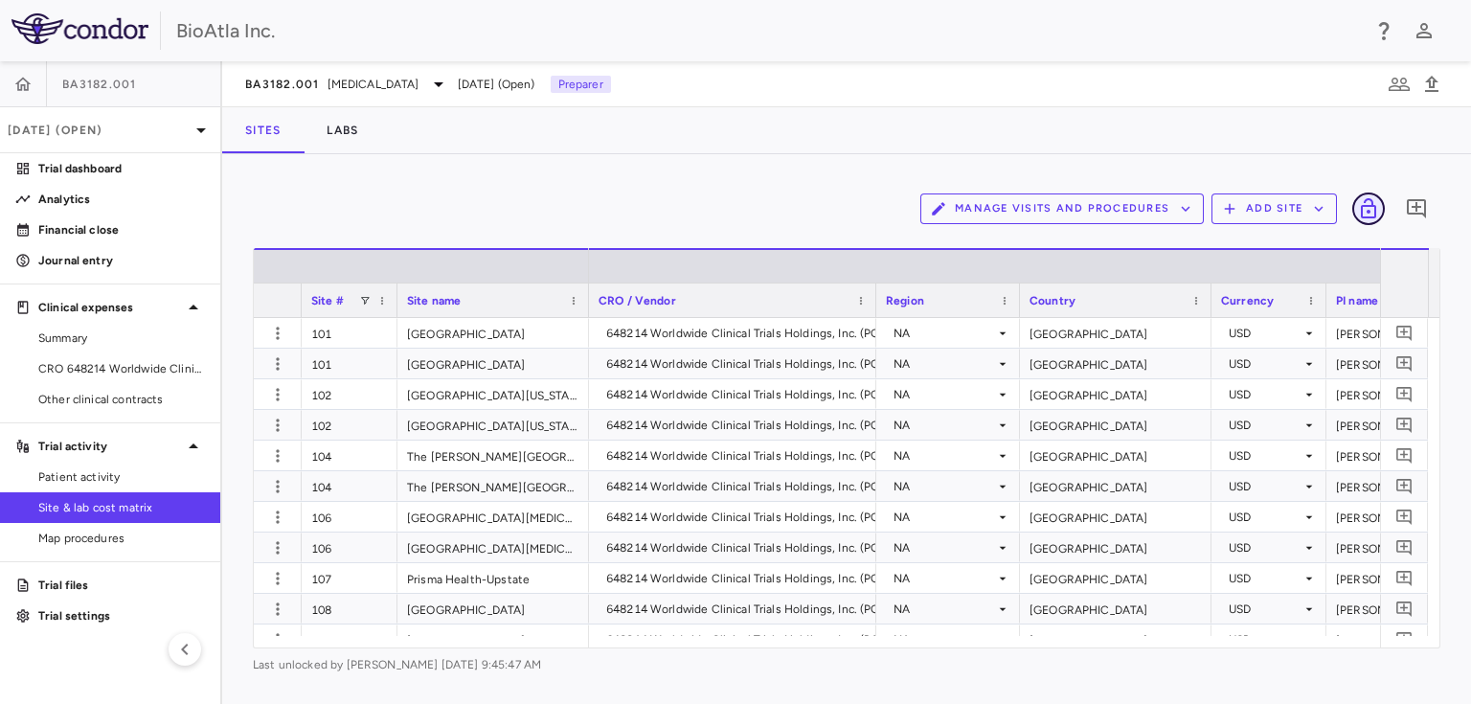
click at [1374, 208] on icon "Lock grid" at bounding box center [1368, 208] width 23 height 23
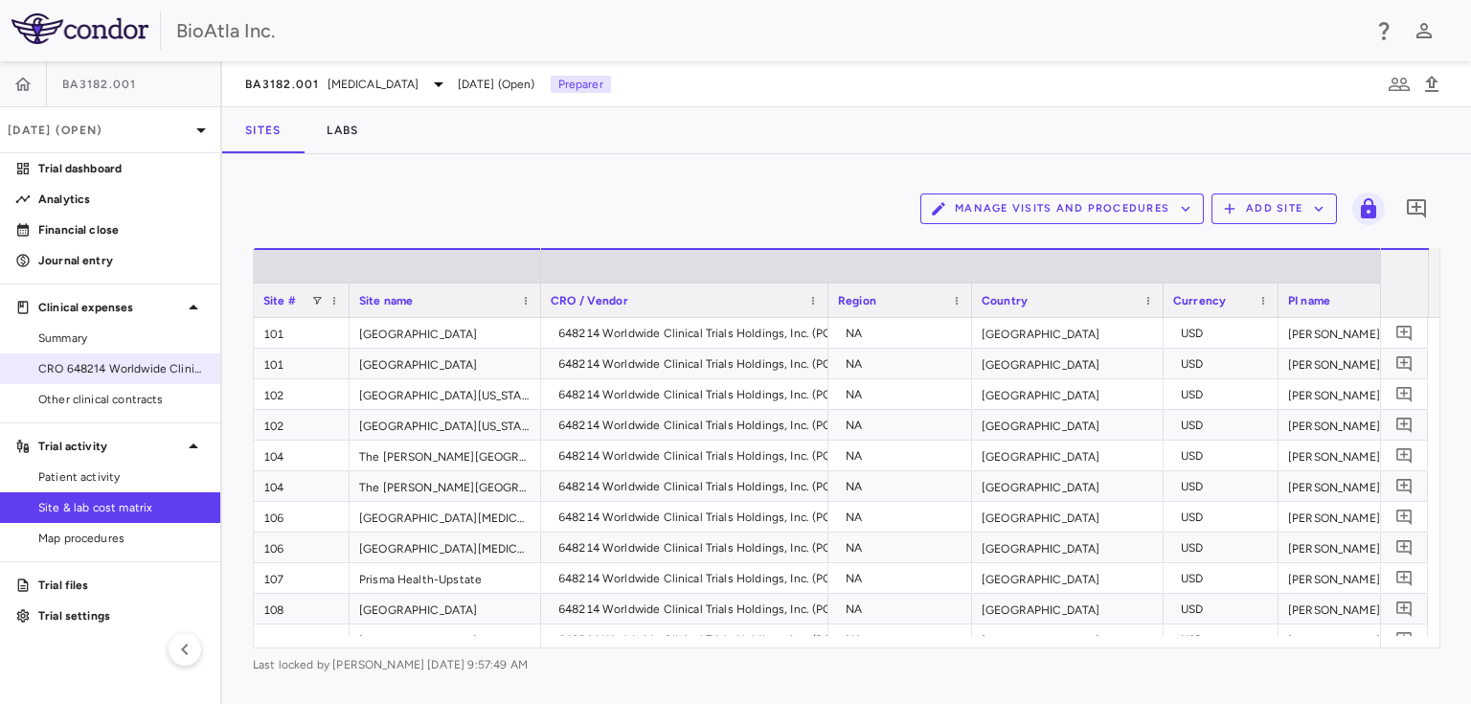
click at [57, 369] on span "CRO 648214 Worldwide Clinical Trials Holdings, Inc." at bounding box center [121, 368] width 167 height 17
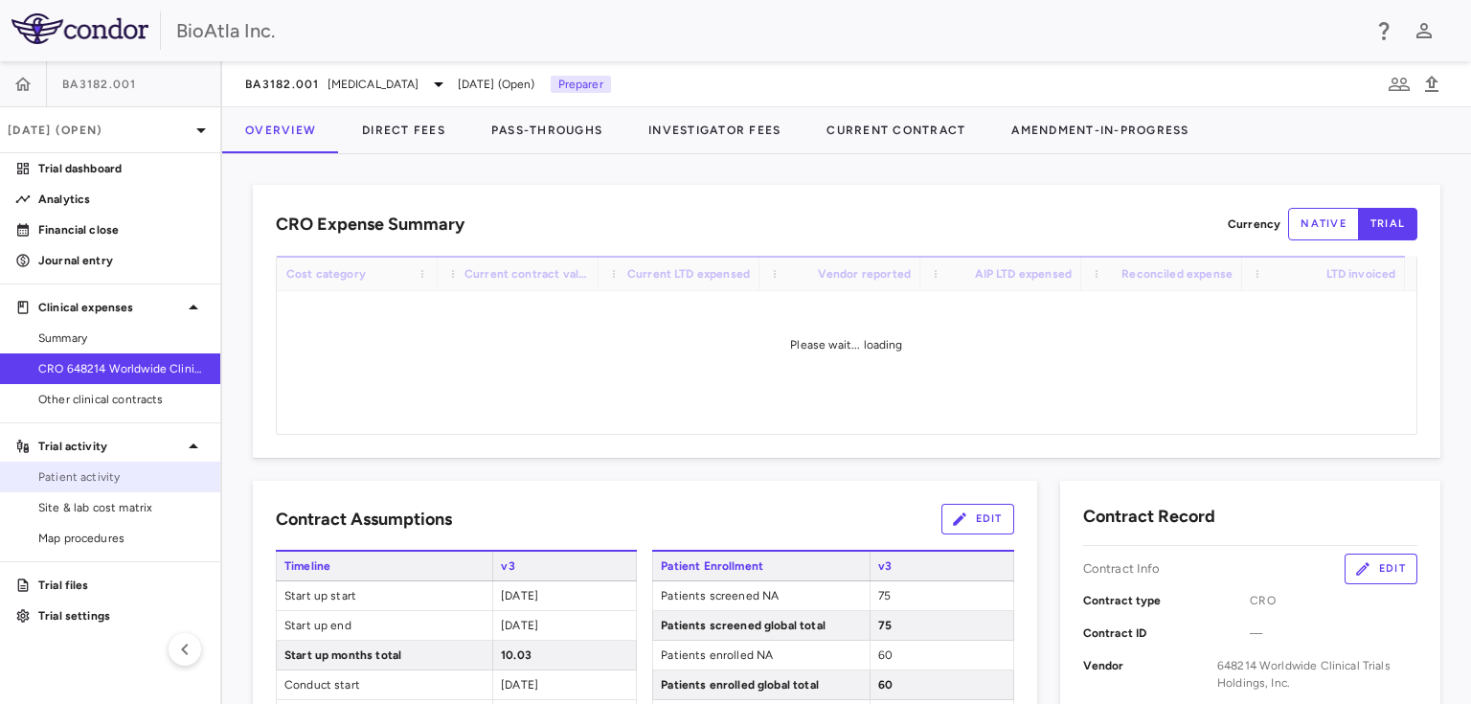
click at [77, 475] on span "Patient activity" at bounding box center [121, 476] width 167 height 17
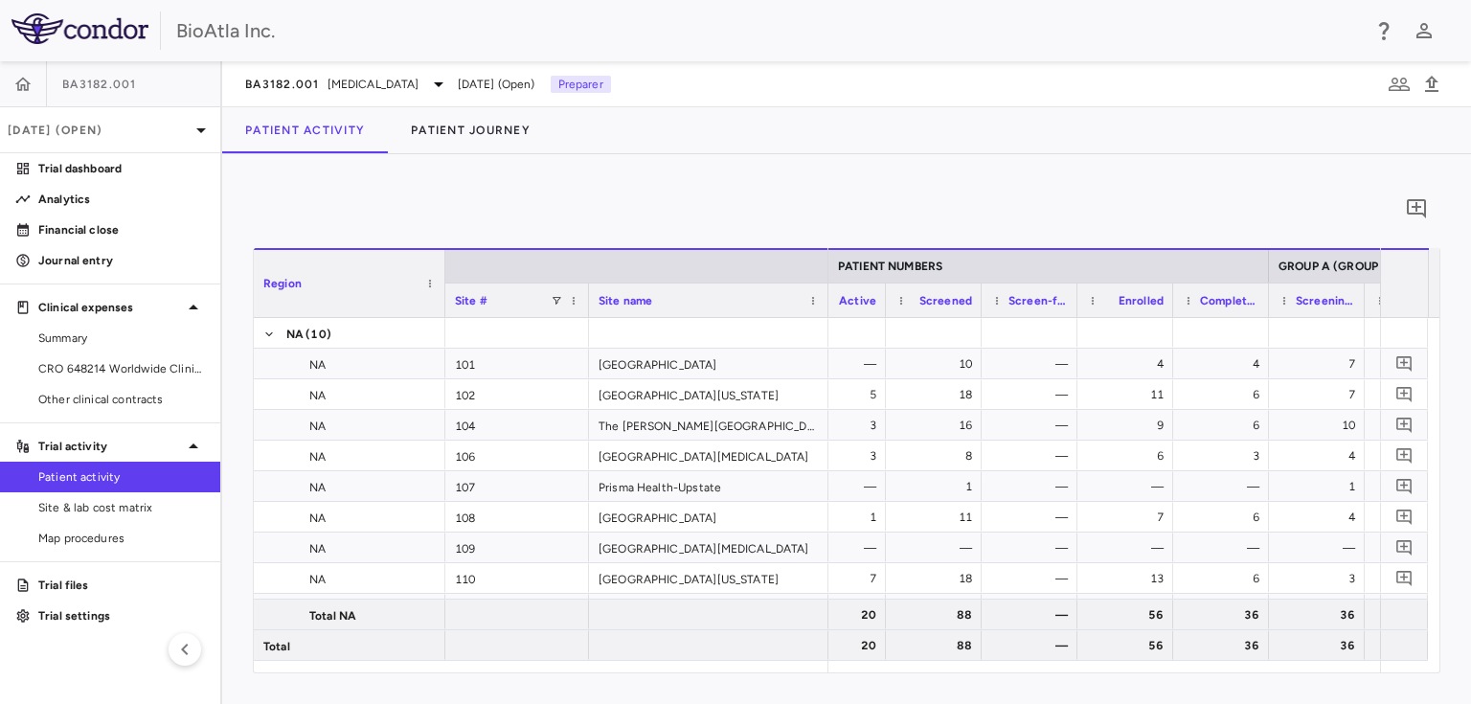
scroll to position [0, 425]
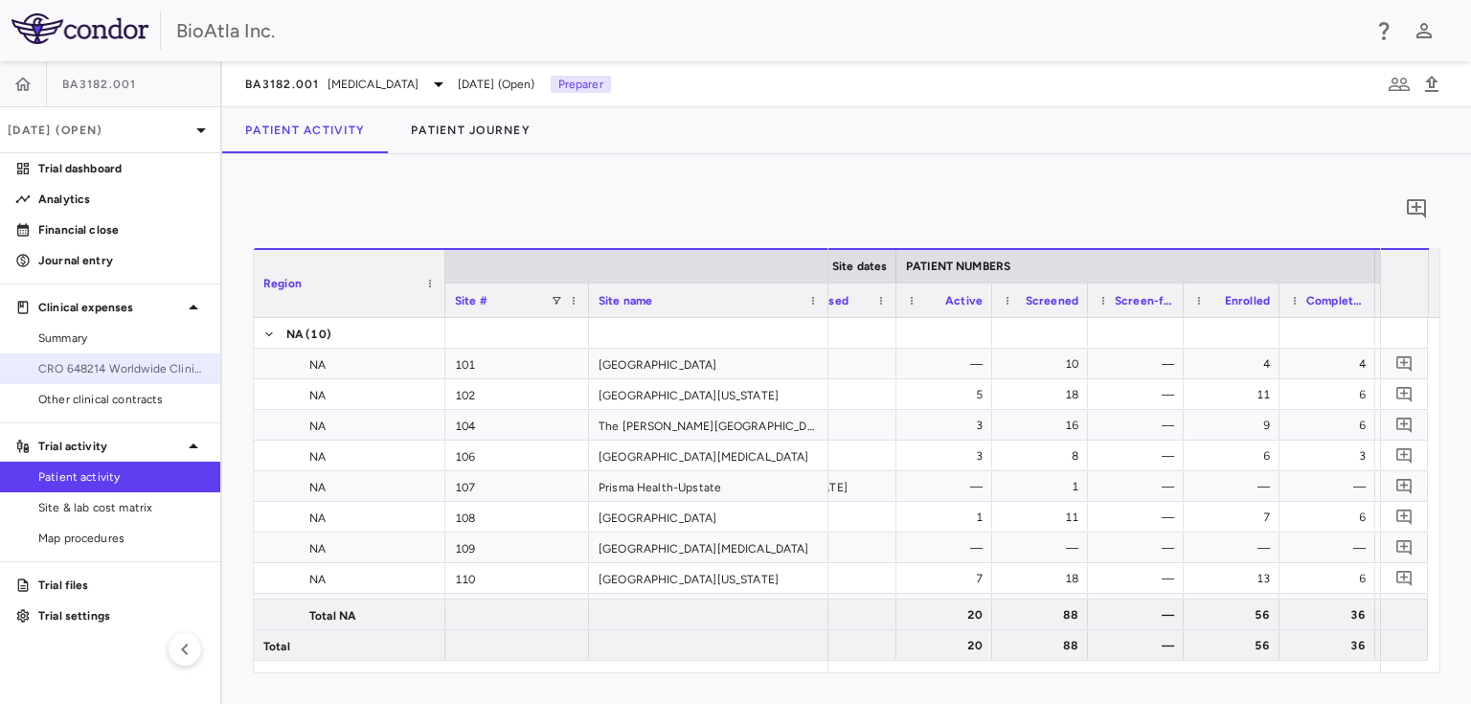
click at [77, 372] on span "CRO 648214 Worldwide Clinical Trials Holdings, Inc." at bounding box center [121, 368] width 167 height 17
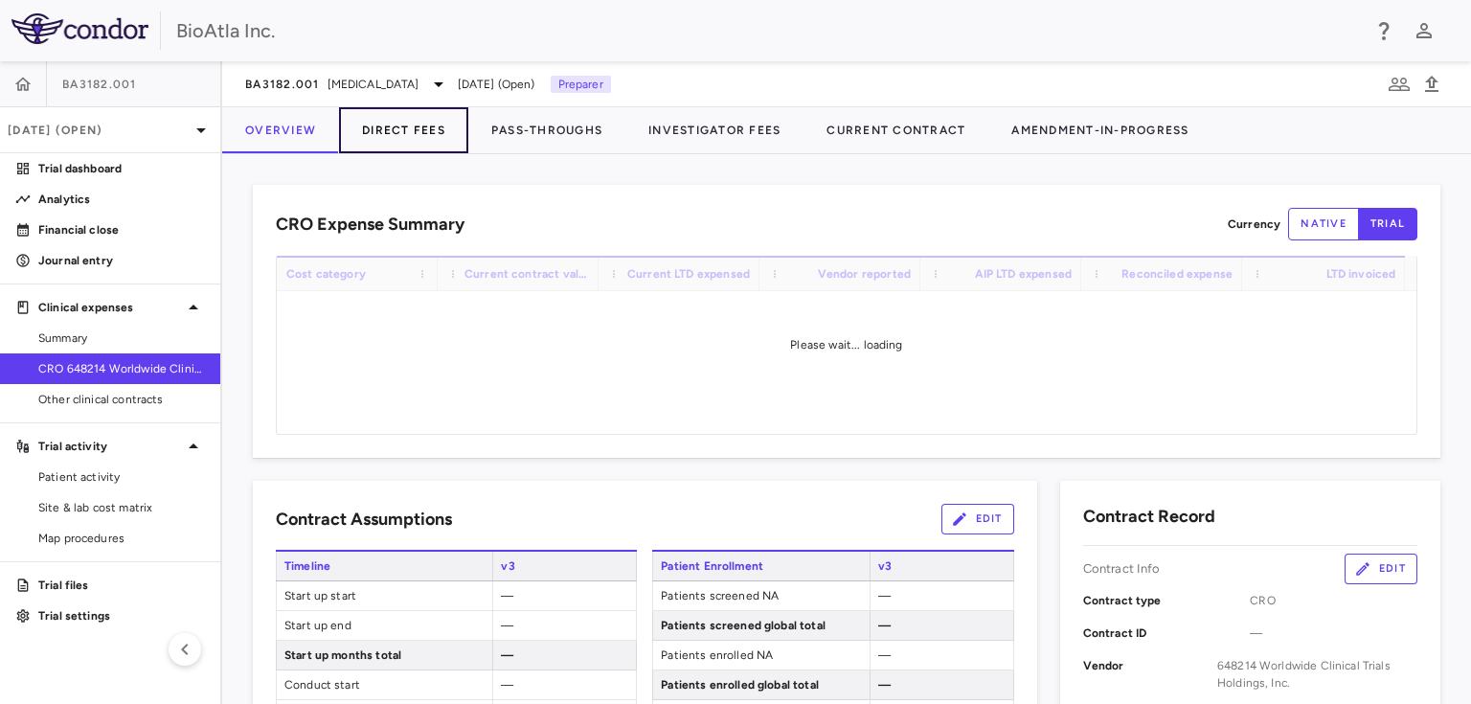
click at [429, 123] on button "Direct Fees" at bounding box center [403, 130] width 129 height 46
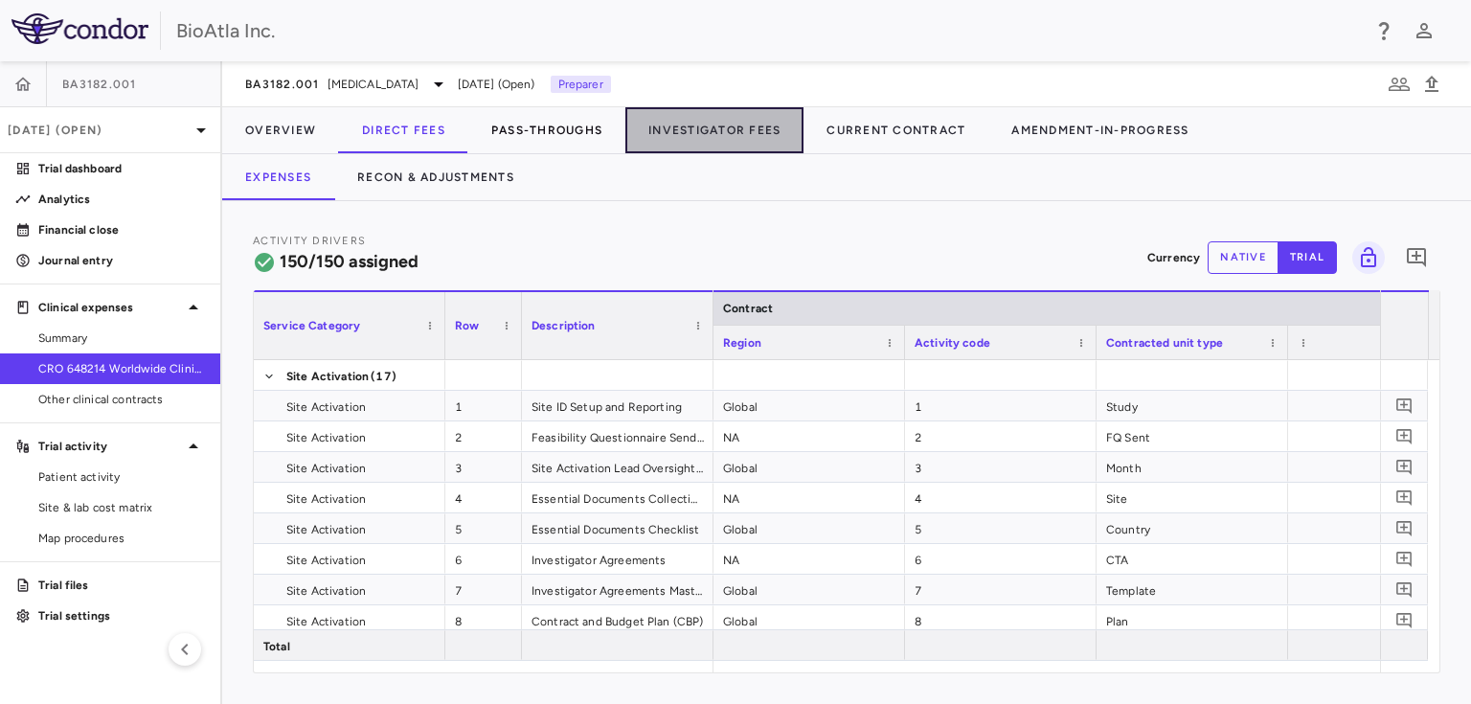
drag, startPoint x: 673, startPoint y: 128, endPoint x: 521, endPoint y: 150, distance: 153.0
click at [673, 130] on button "Investigator Fees" at bounding box center [715, 130] width 178 height 46
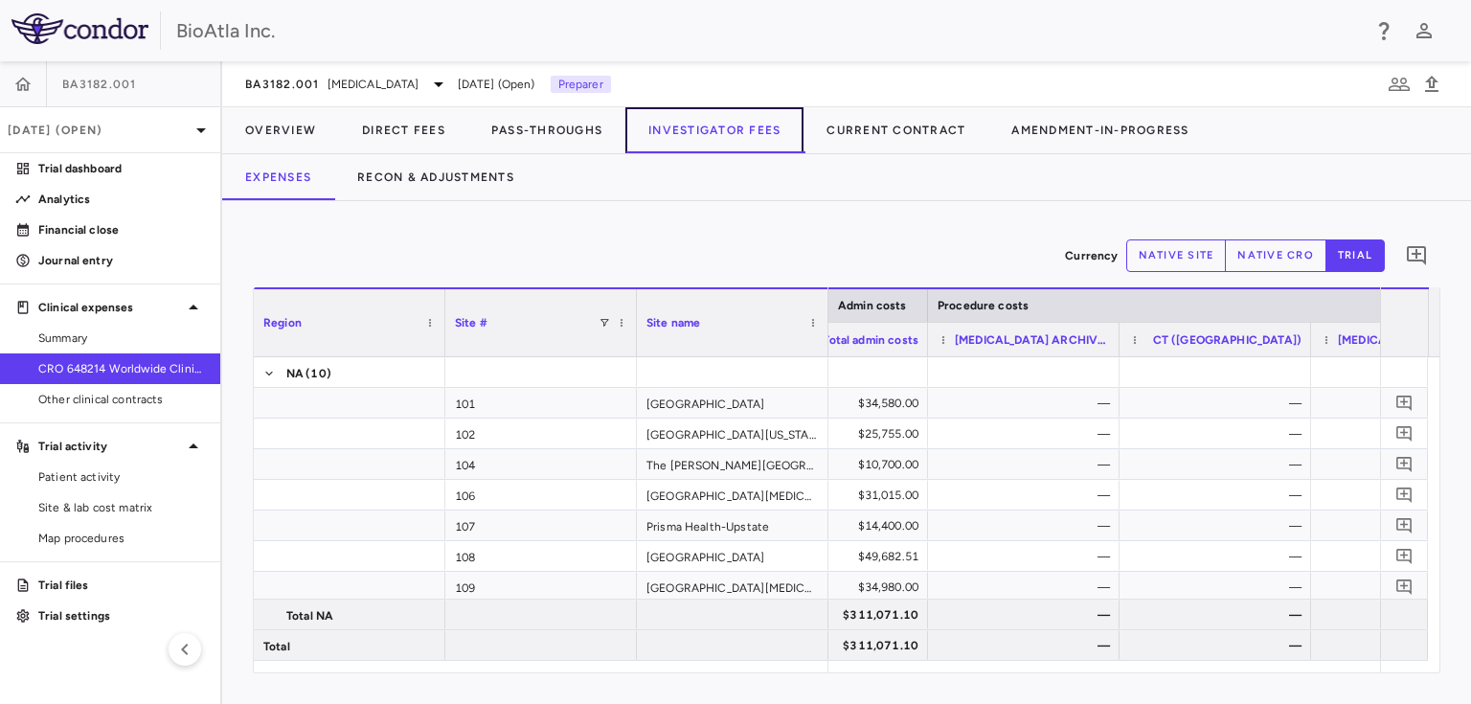
scroll to position [0, 47578]
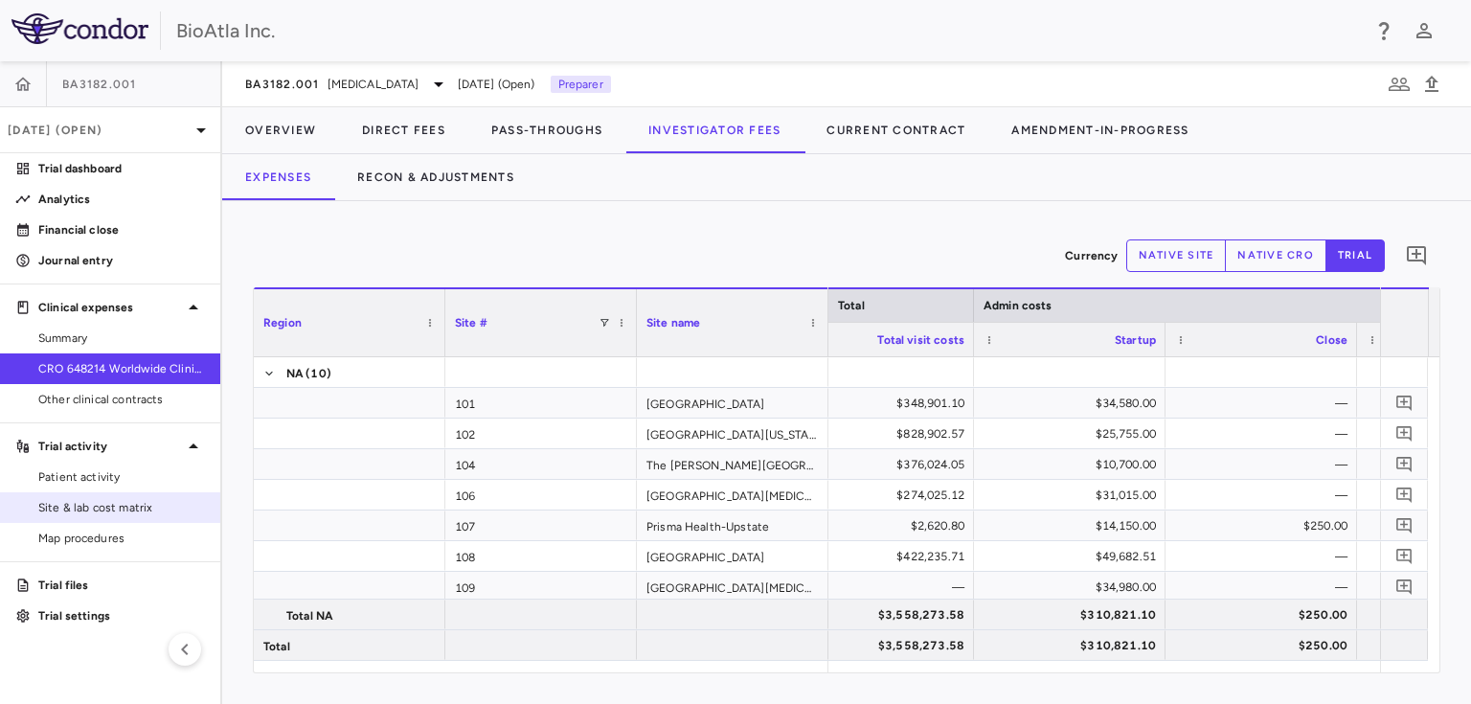
click at [100, 499] on span "Site & lab cost matrix" at bounding box center [121, 507] width 167 height 17
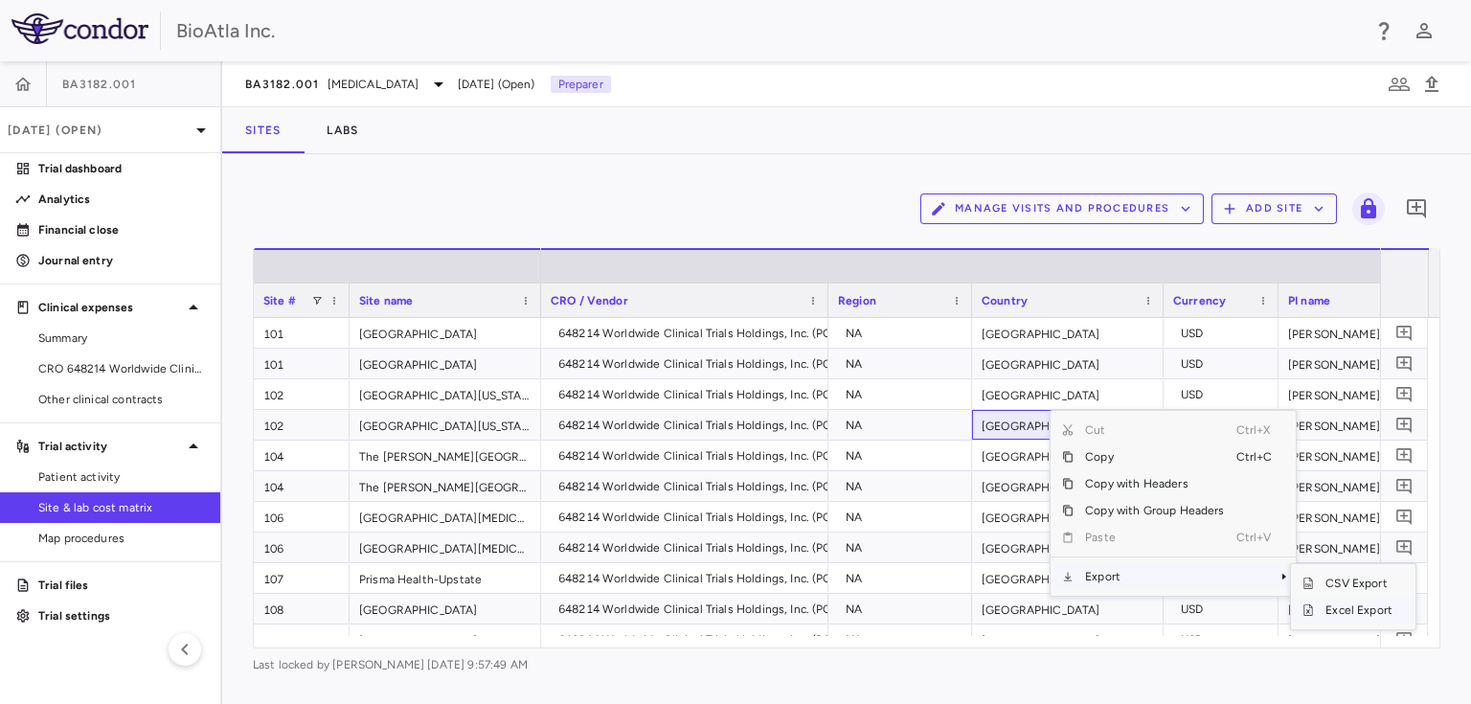
click at [1357, 609] on span "Excel Export" at bounding box center [1359, 610] width 90 height 27
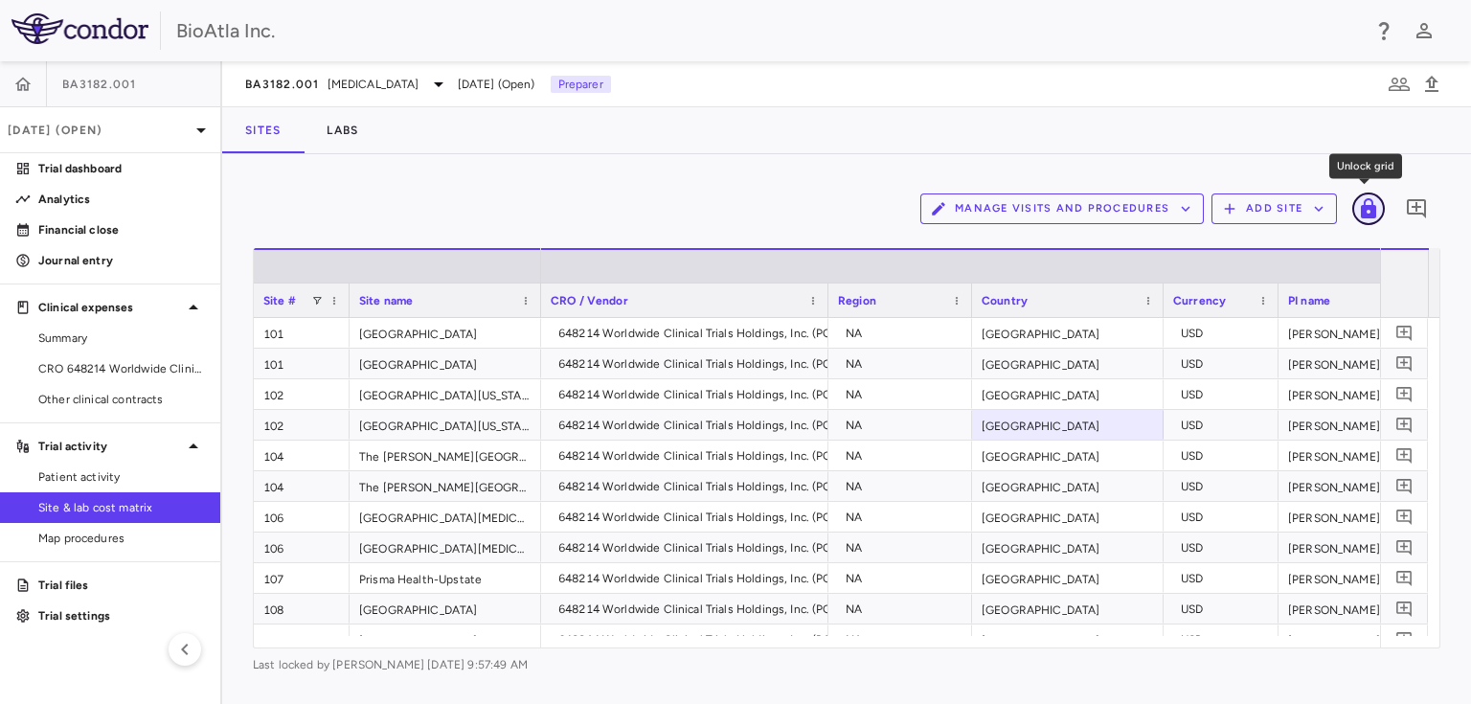
click at [1372, 214] on icon "Unlock grid" at bounding box center [1368, 208] width 15 height 20
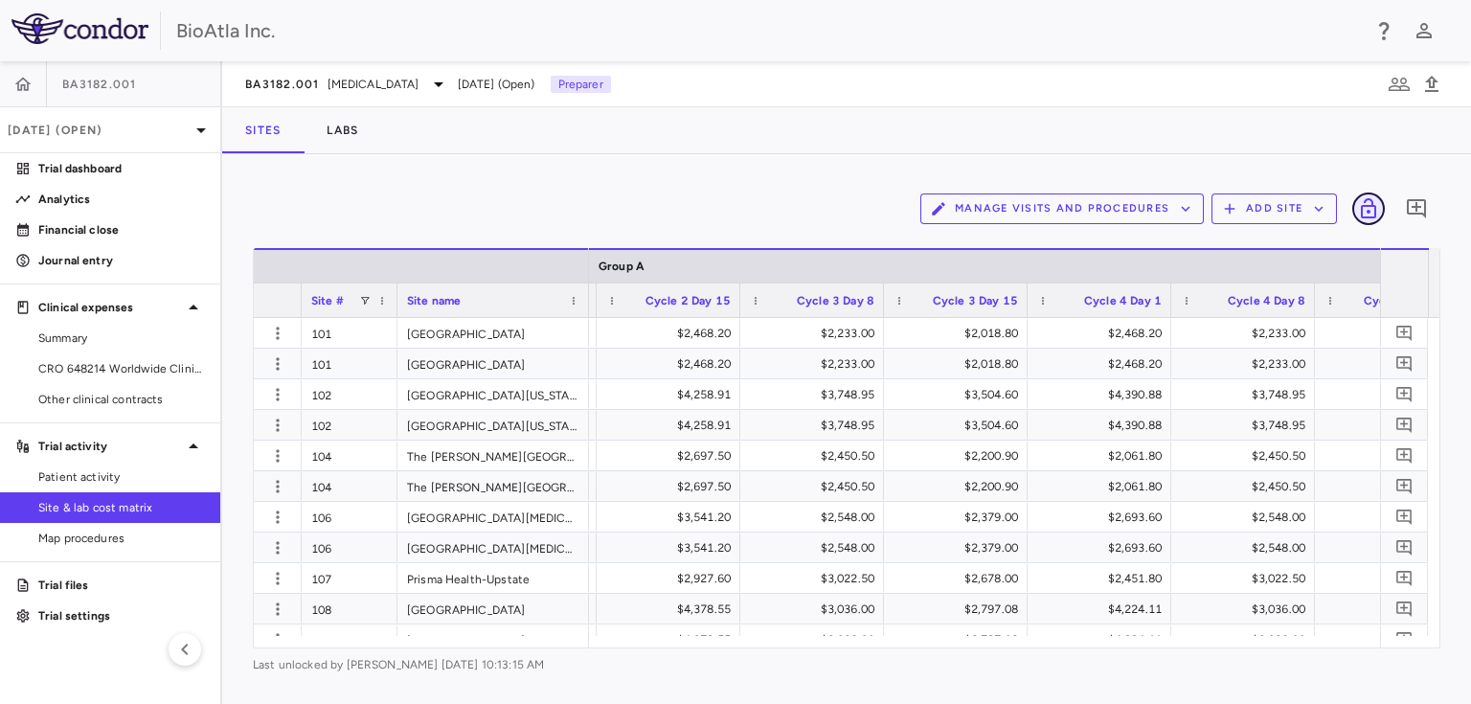
scroll to position [0, 5001]
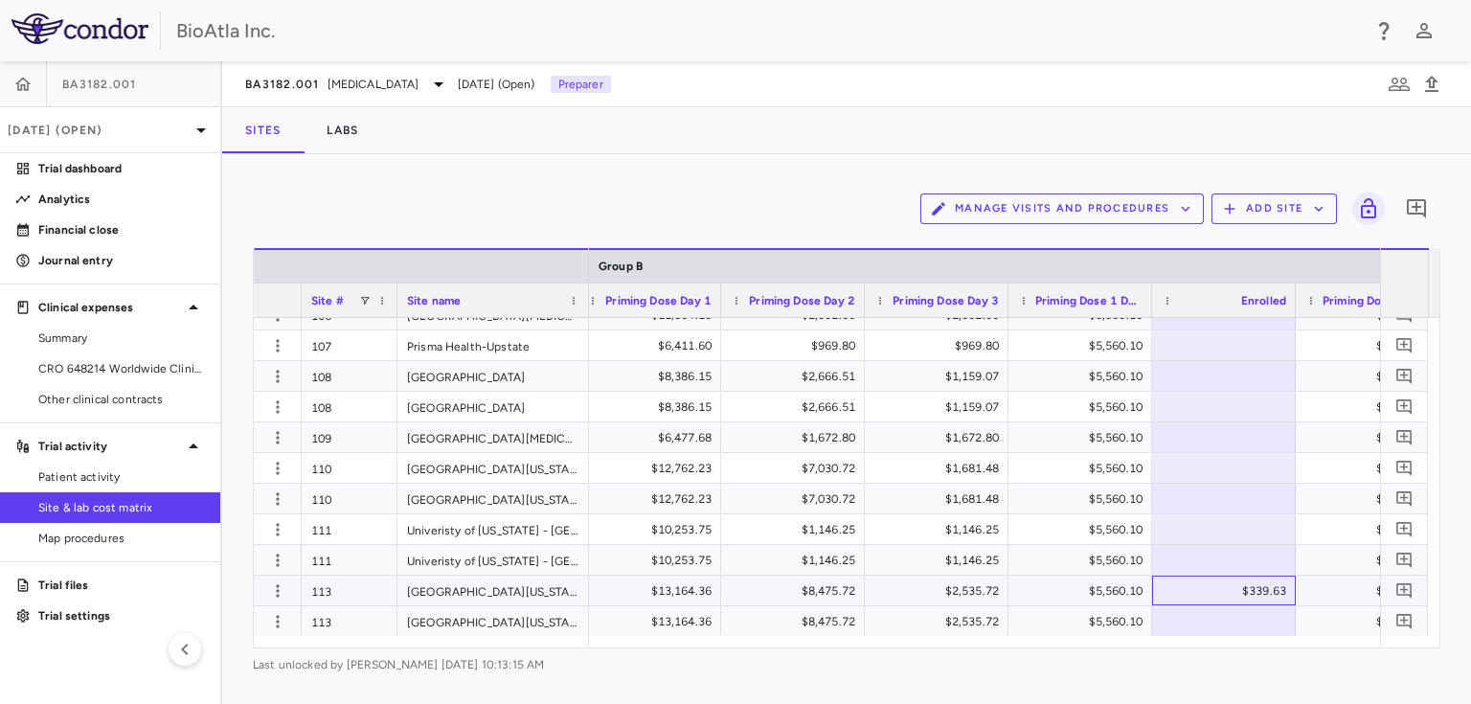
click at [1220, 585] on div "$339.63" at bounding box center [1228, 591] width 117 height 31
type input "*"
click at [970, 687] on div "Manage Visits and Procedures Add Site 0 Drag here to set row groups Drag here t…" at bounding box center [846, 429] width 1249 height 550
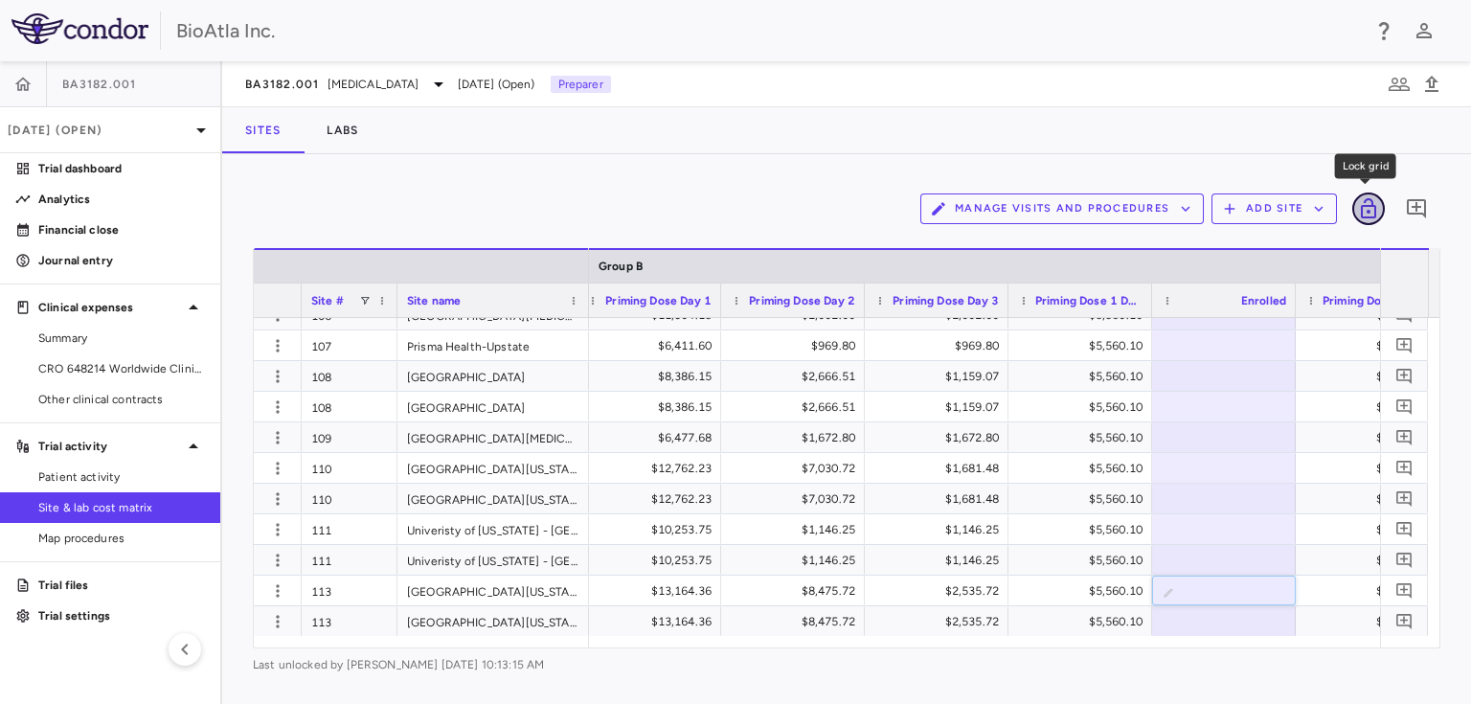
click at [1376, 204] on icon "Lock grid" at bounding box center [1368, 208] width 23 height 23
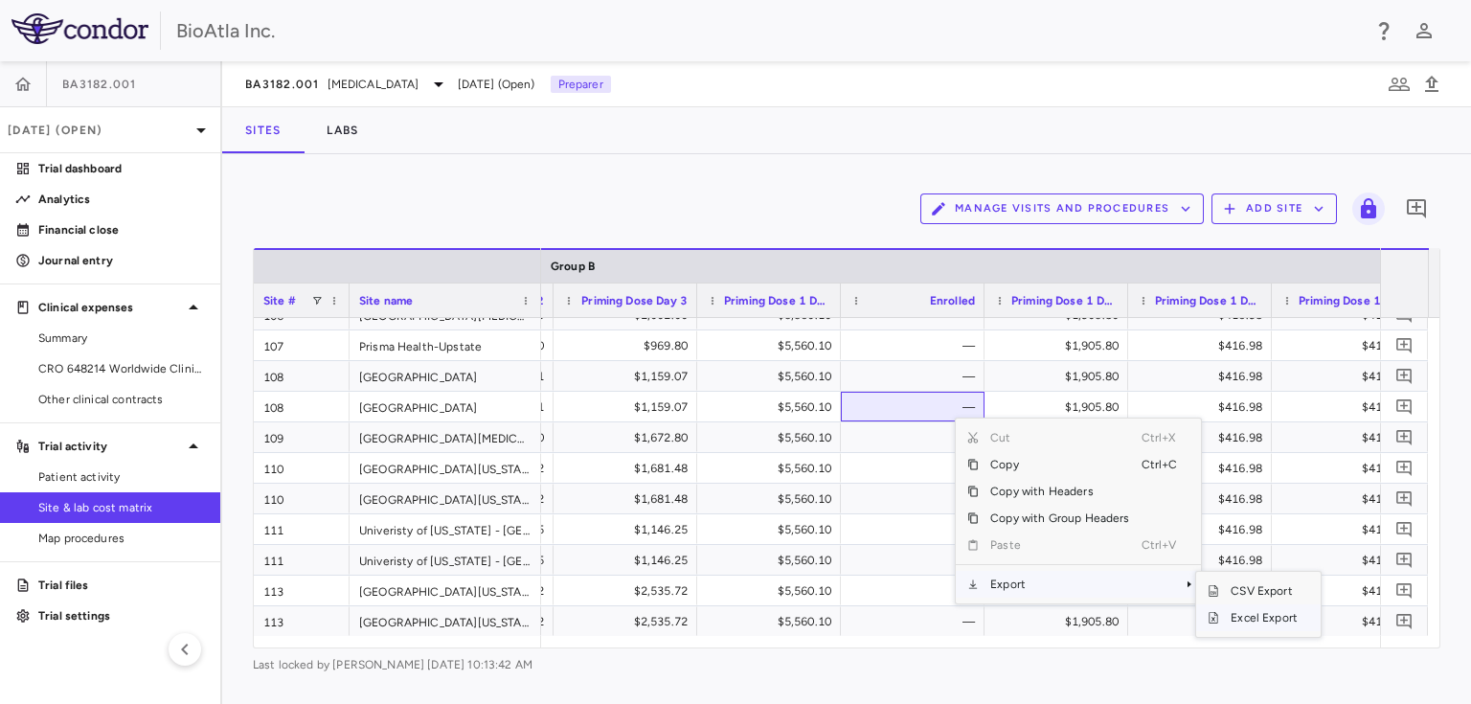
click at [1249, 617] on span "Excel Export" at bounding box center [1265, 617] width 90 height 27
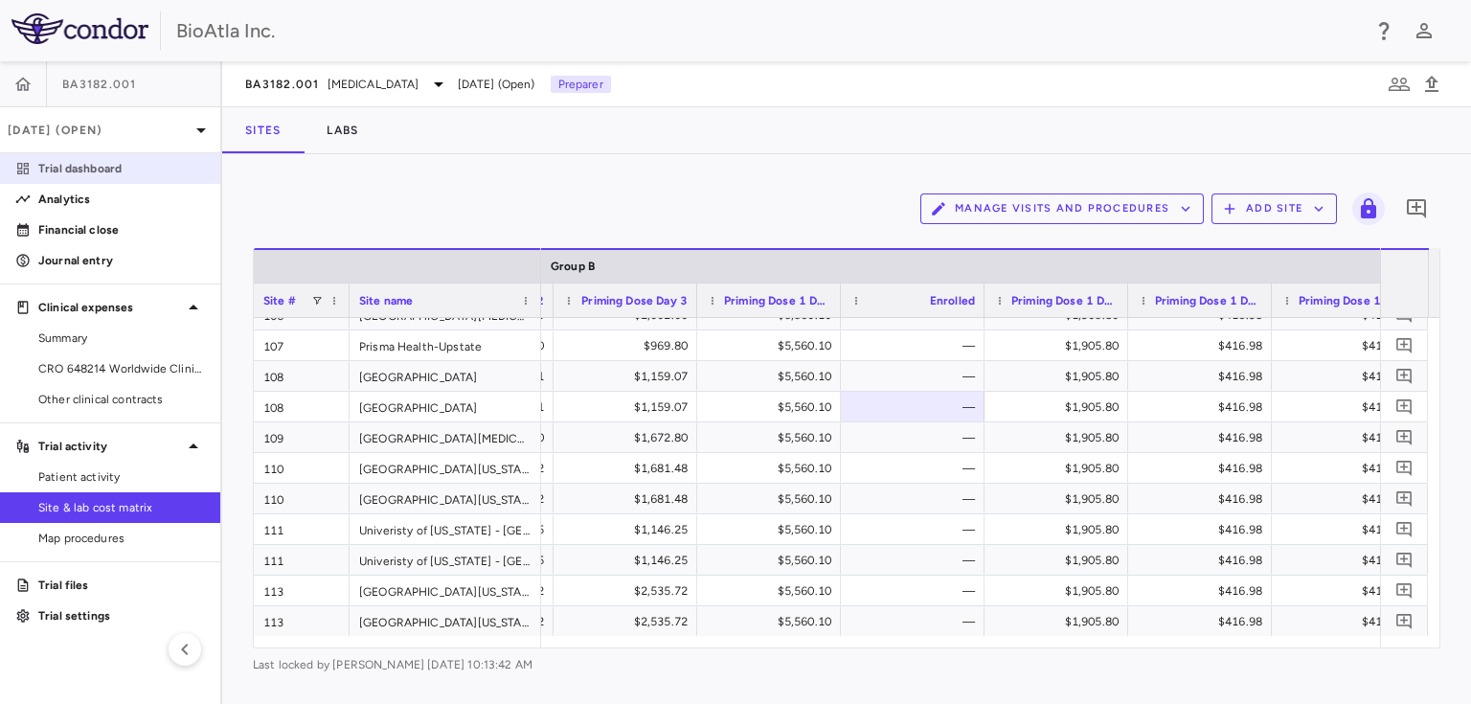
click at [77, 164] on p "Trial dashboard" at bounding box center [121, 168] width 167 height 17
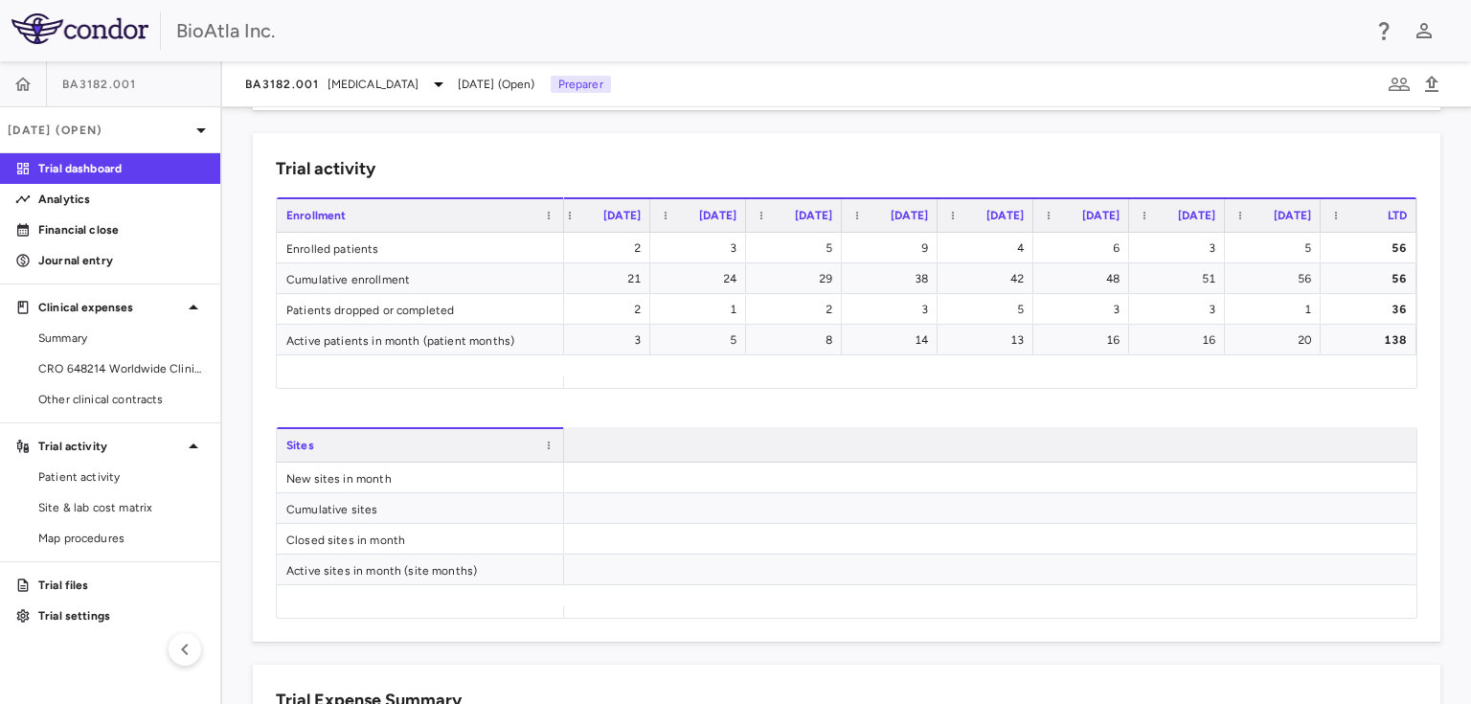
scroll to position [0, 2798]
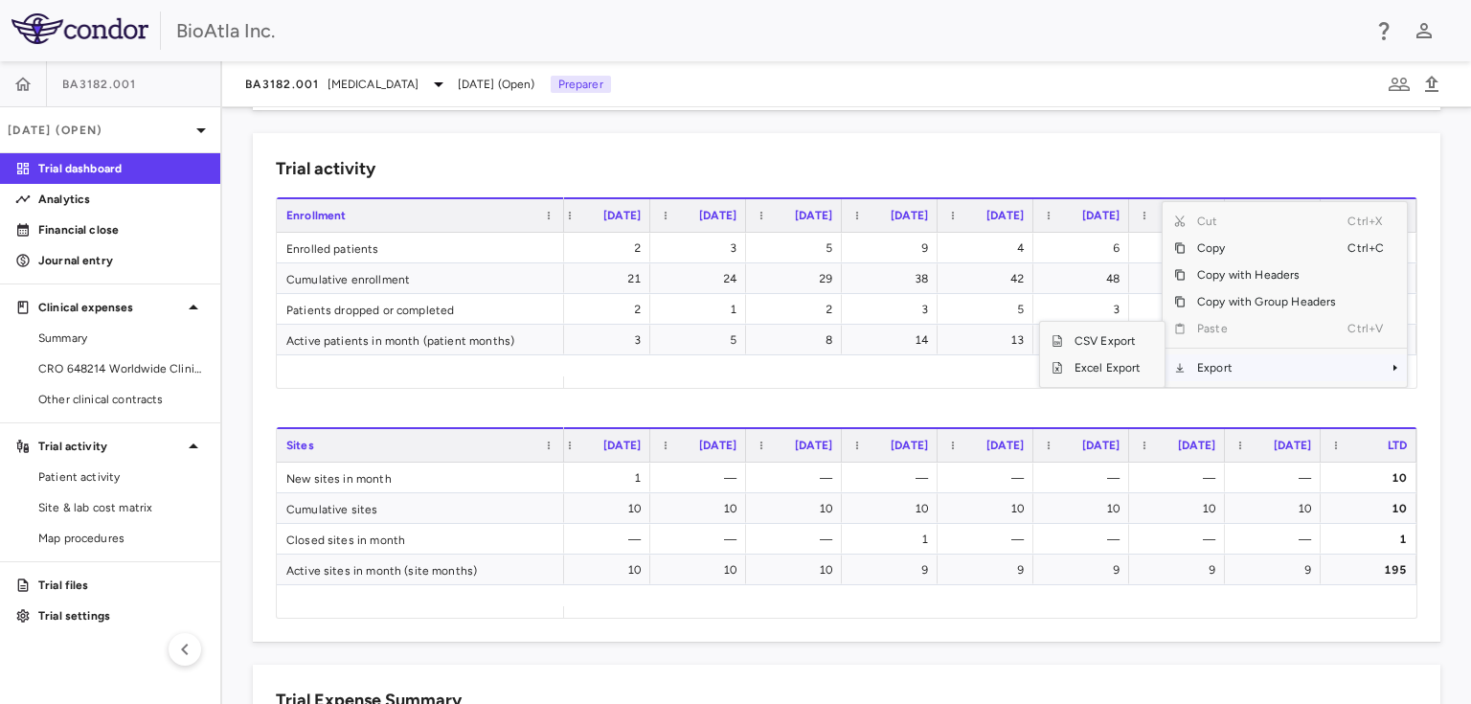
click at [1395, 368] on span "Context Menu" at bounding box center [1395, 367] width 11 height 11
click at [1115, 367] on span "Excel Export" at bounding box center [1108, 367] width 90 height 27
